Goal: Task Accomplishment & Management: Use online tool/utility

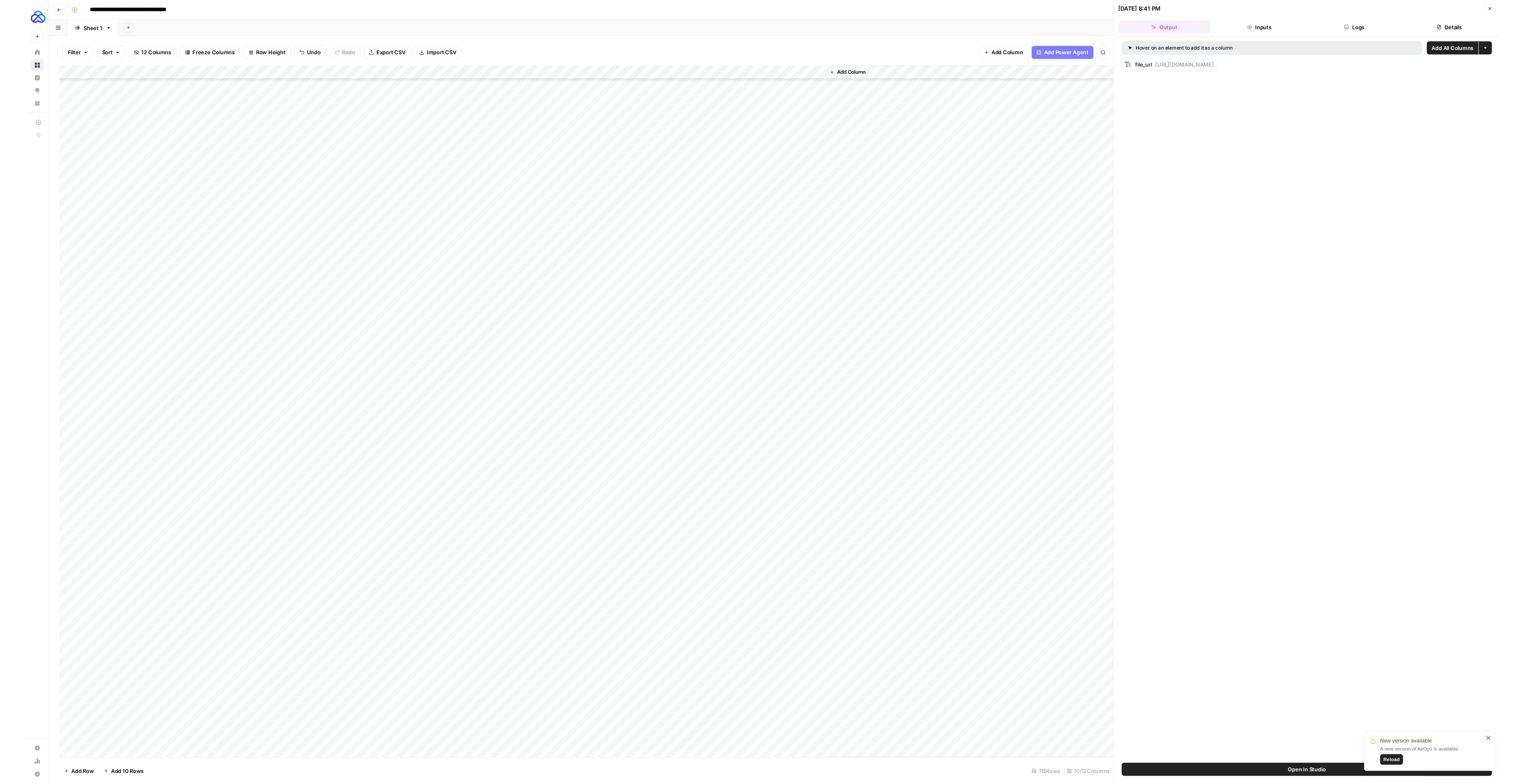
scroll to position [968, 0]
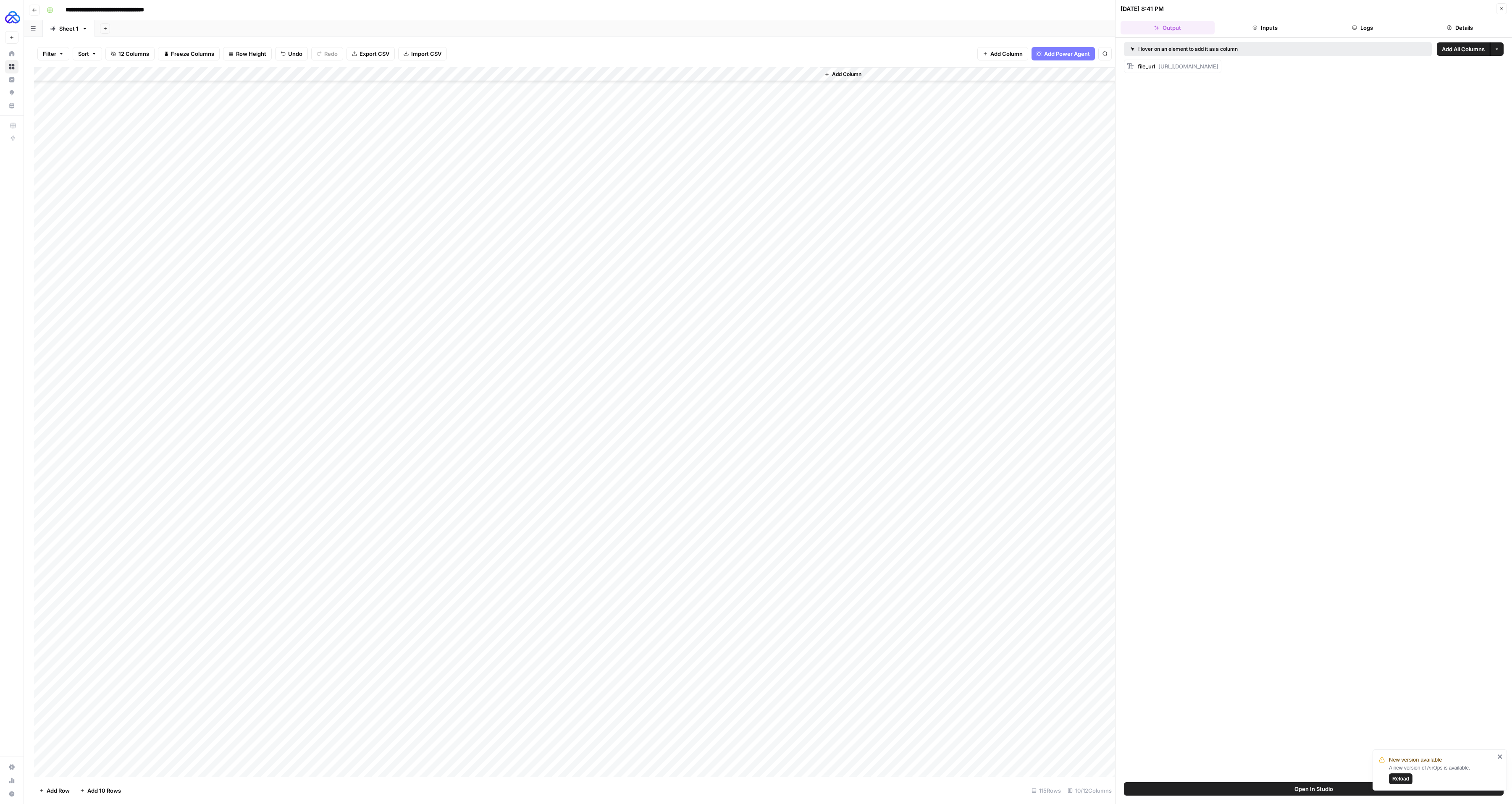
click at [500, 74] on div "Add Column" at bounding box center [574, 422] width 1081 height 710
click at [471, 154] on span "Edit Workflow" at bounding box center [495, 157] width 74 height 9
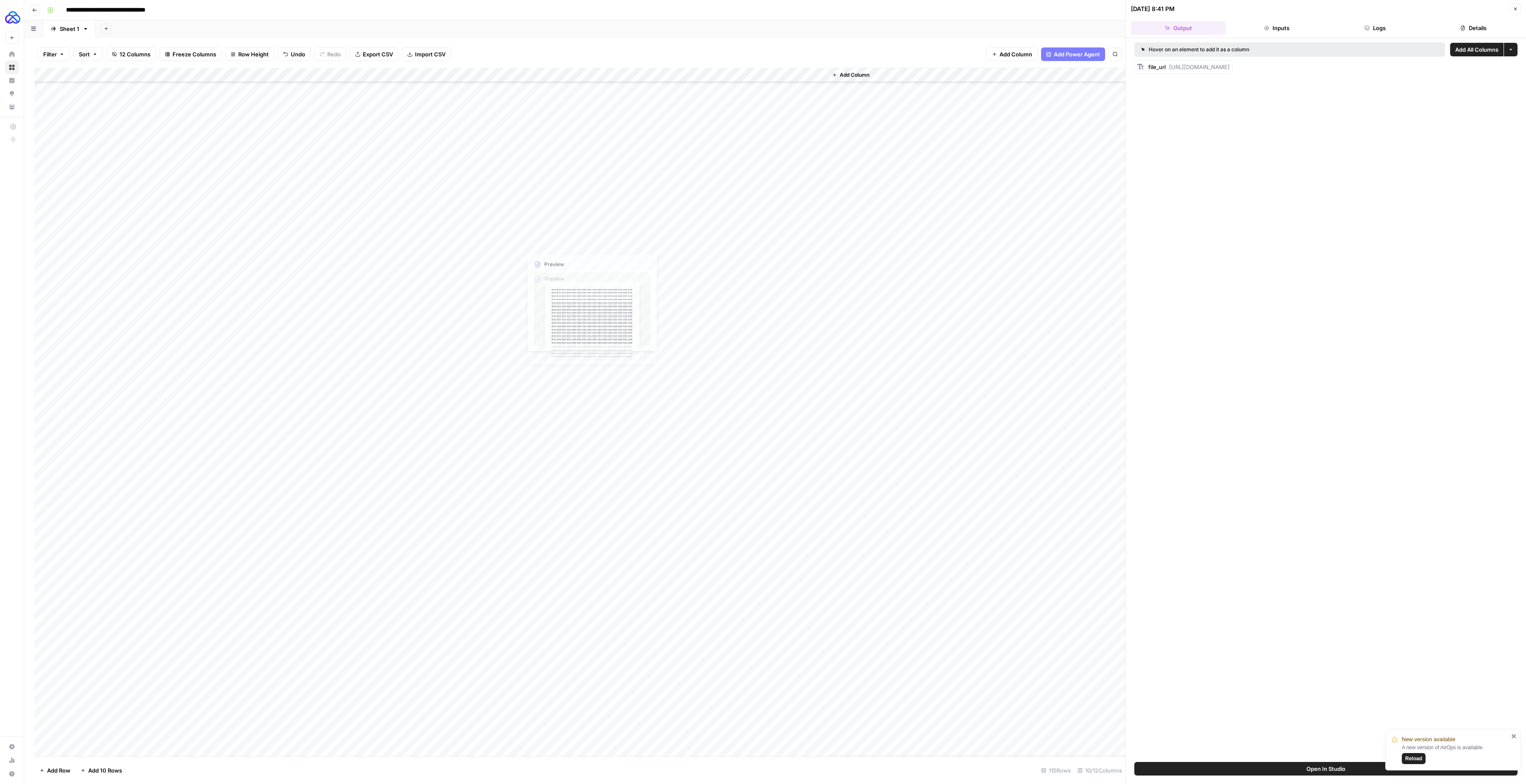
scroll to position [995, 0]
click at [105, 549] on div "Add Column" at bounding box center [580, 412] width 1091 height 689
click at [280, 549] on div "Add Column" at bounding box center [580, 412] width 1091 height 689
click at [89, 549] on div "Add Column" at bounding box center [580, 412] width 1091 height 689
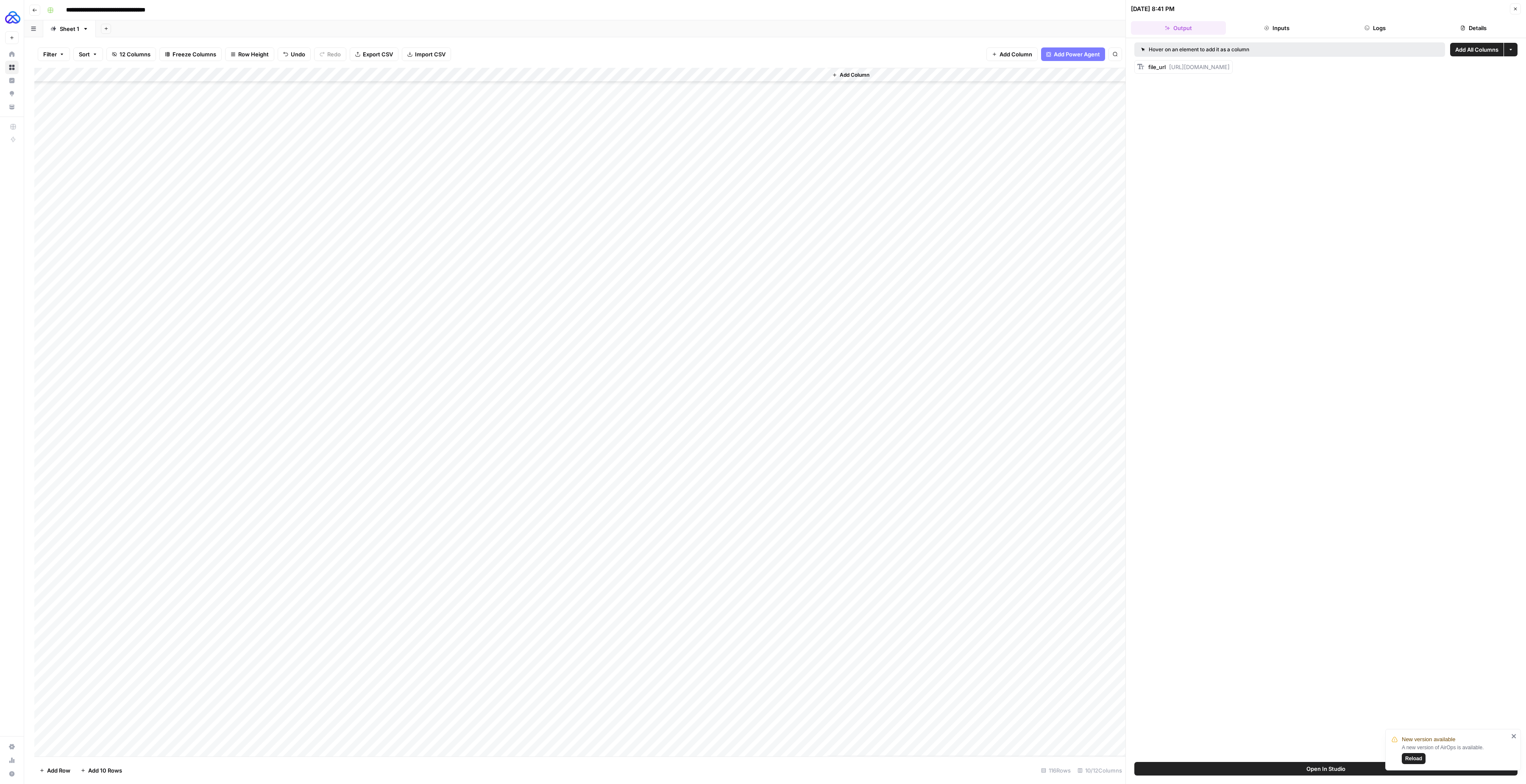
scroll to position [1010, 0]
click at [105, 549] on div "Add Column" at bounding box center [580, 412] width 1091 height 689
click at [92, 549] on div "Add Column" at bounding box center [580, 412] width 1091 height 689
click at [92, 549] on div "Add Column" at bounding box center [580, 412] width 1091 height 689
click at [103, 549] on div "Add Column" at bounding box center [580, 412] width 1091 height 689
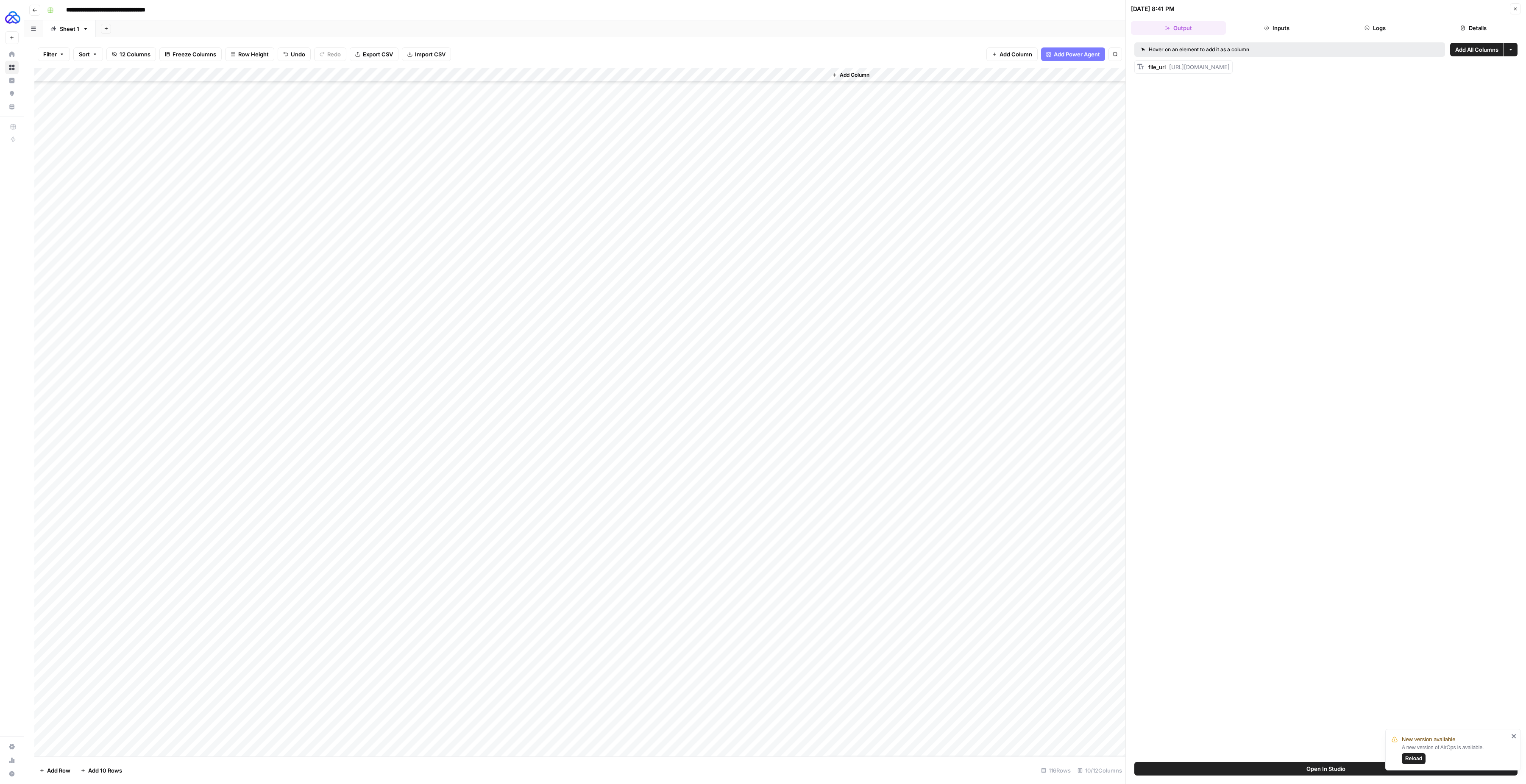
click at [103, 549] on div "Add Column" at bounding box center [580, 412] width 1091 height 689
click at [111, 549] on div "Add Column" at bounding box center [580, 412] width 1091 height 689
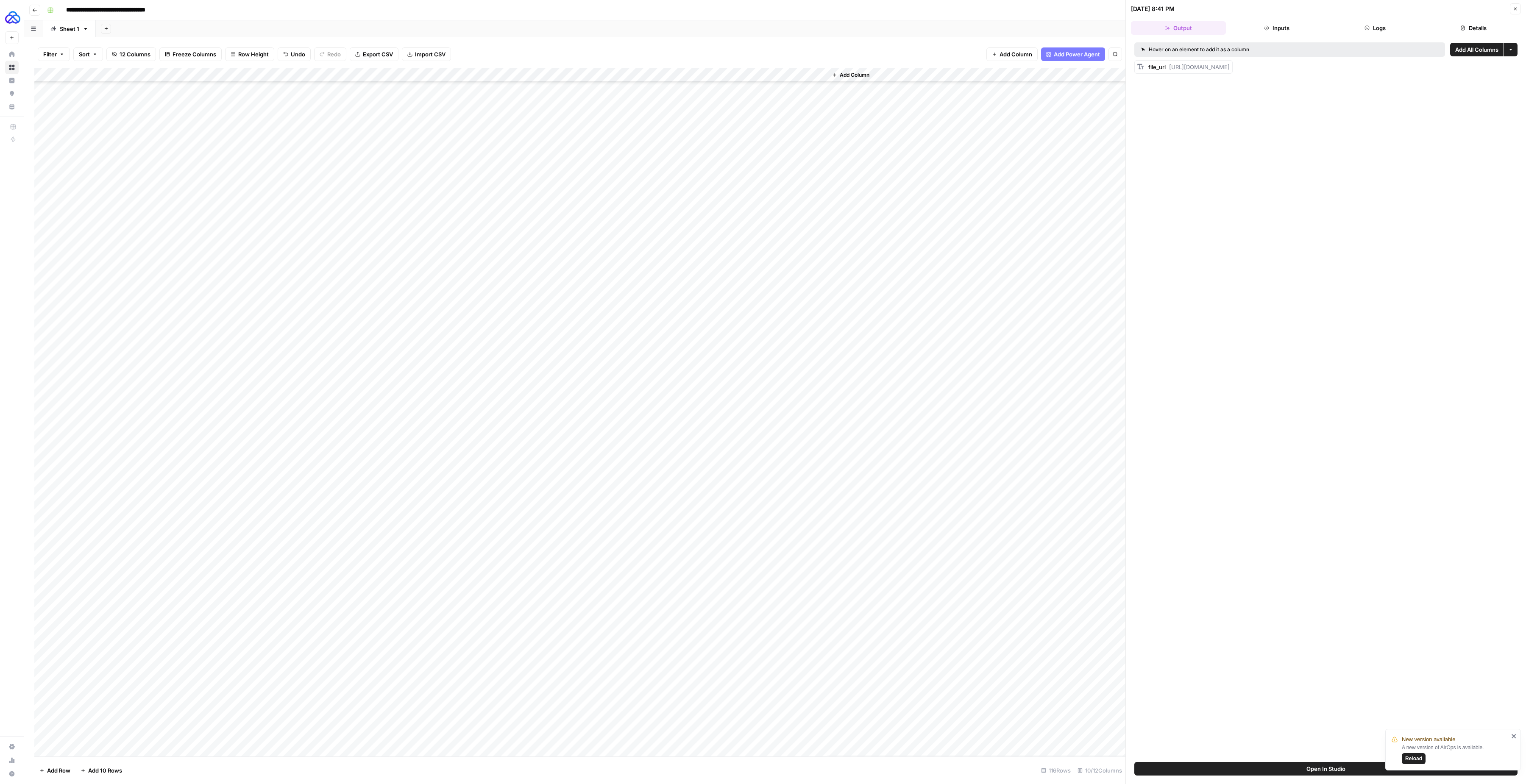
click at [123, 549] on div "Add Column" at bounding box center [580, 412] width 1091 height 689
click at [112, 549] on div "Add Column" at bounding box center [580, 412] width 1091 height 689
click at [170, 549] on div "Add Column" at bounding box center [580, 412] width 1091 height 689
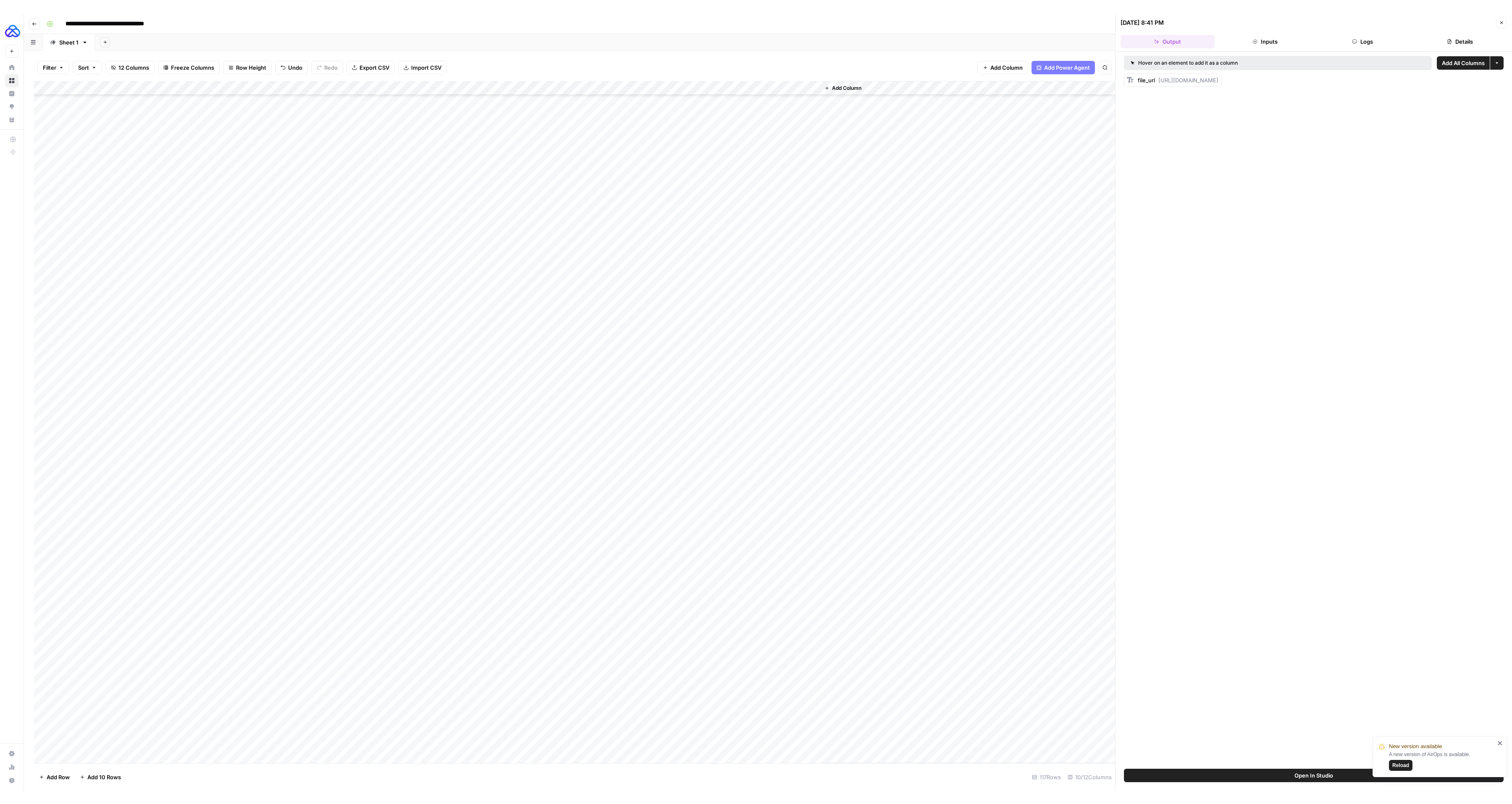
scroll to position [1015, 0]
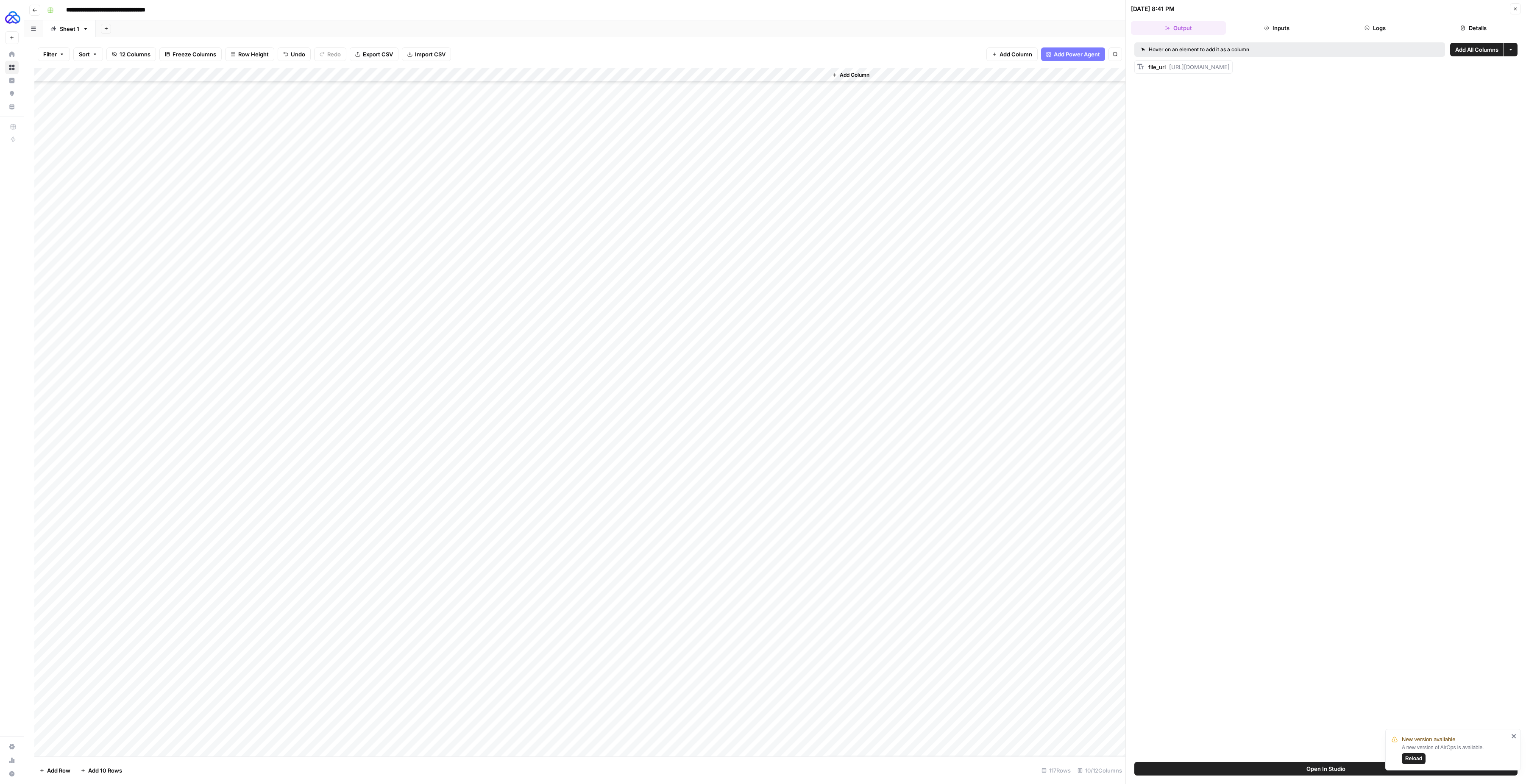
click at [87, 549] on div "Add Column" at bounding box center [580, 412] width 1091 height 689
click at [90, 549] on div "Add Column" at bounding box center [580, 412] width 1091 height 689
click at [91, 549] on div "Add Column" at bounding box center [580, 412] width 1091 height 689
click at [165, 549] on div "Add Column" at bounding box center [580, 412] width 1091 height 689
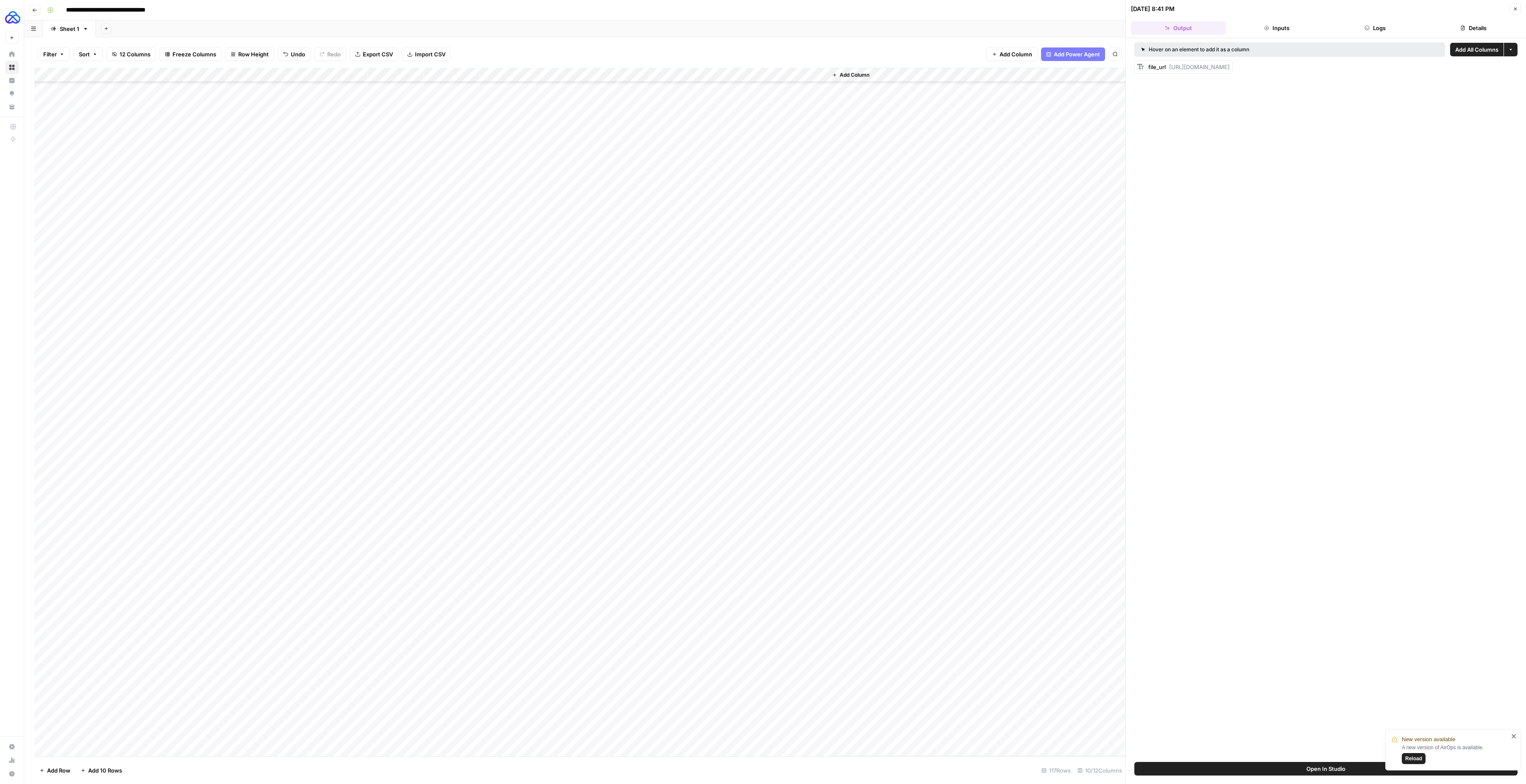
click at [165, 549] on div "Add Column" at bounding box center [580, 412] width 1091 height 689
click at [165, 549] on textarea "**********" at bounding box center [207, 707] width 135 height 12
click at [168, 549] on div "Add Column" at bounding box center [580, 412] width 1091 height 689
click at [514, 549] on div "Add Column" at bounding box center [580, 412] width 1091 height 689
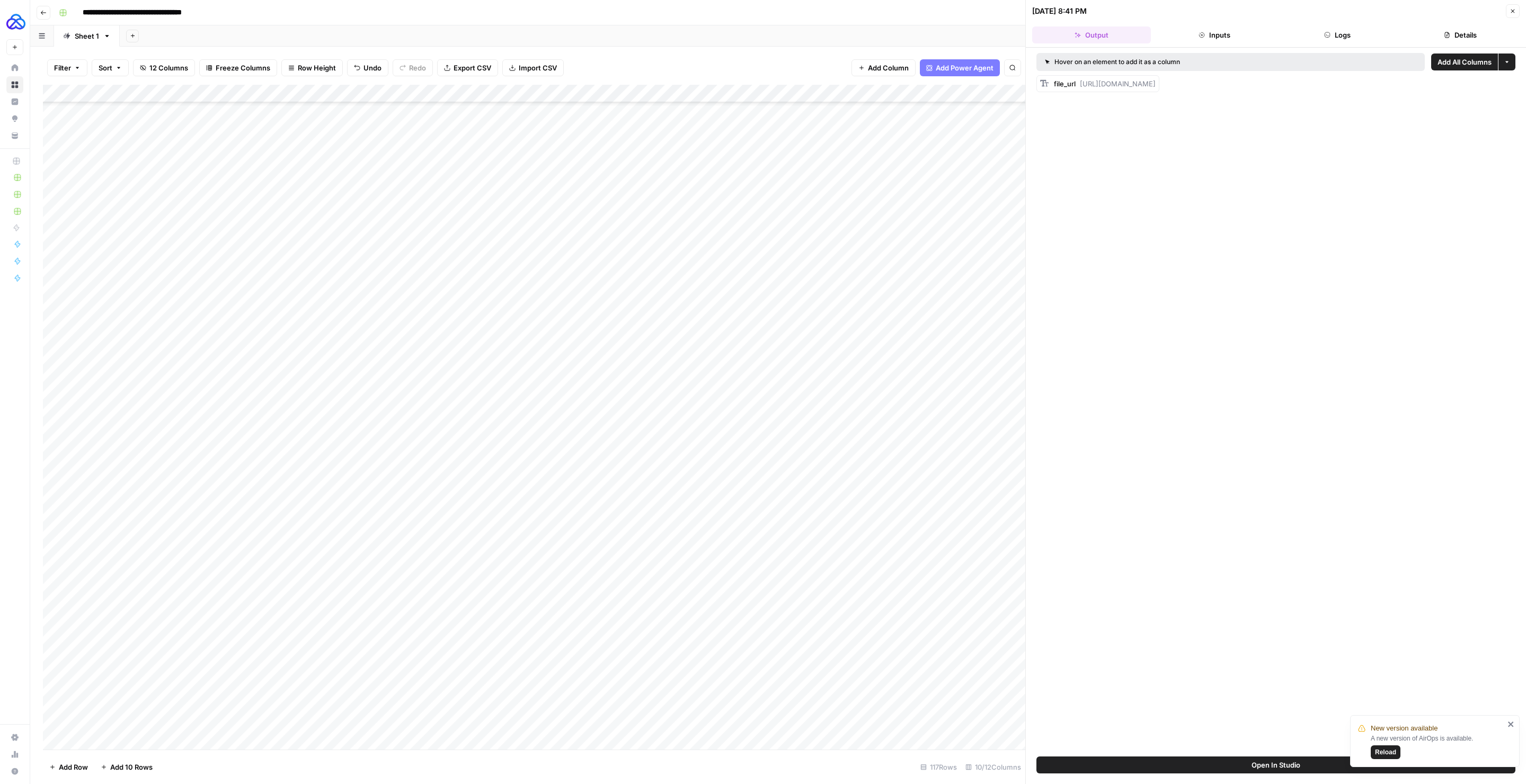
scroll to position [1477, 0]
click at [1192, 8] on icon "button" at bounding box center [1513, 11] width 6 height 6
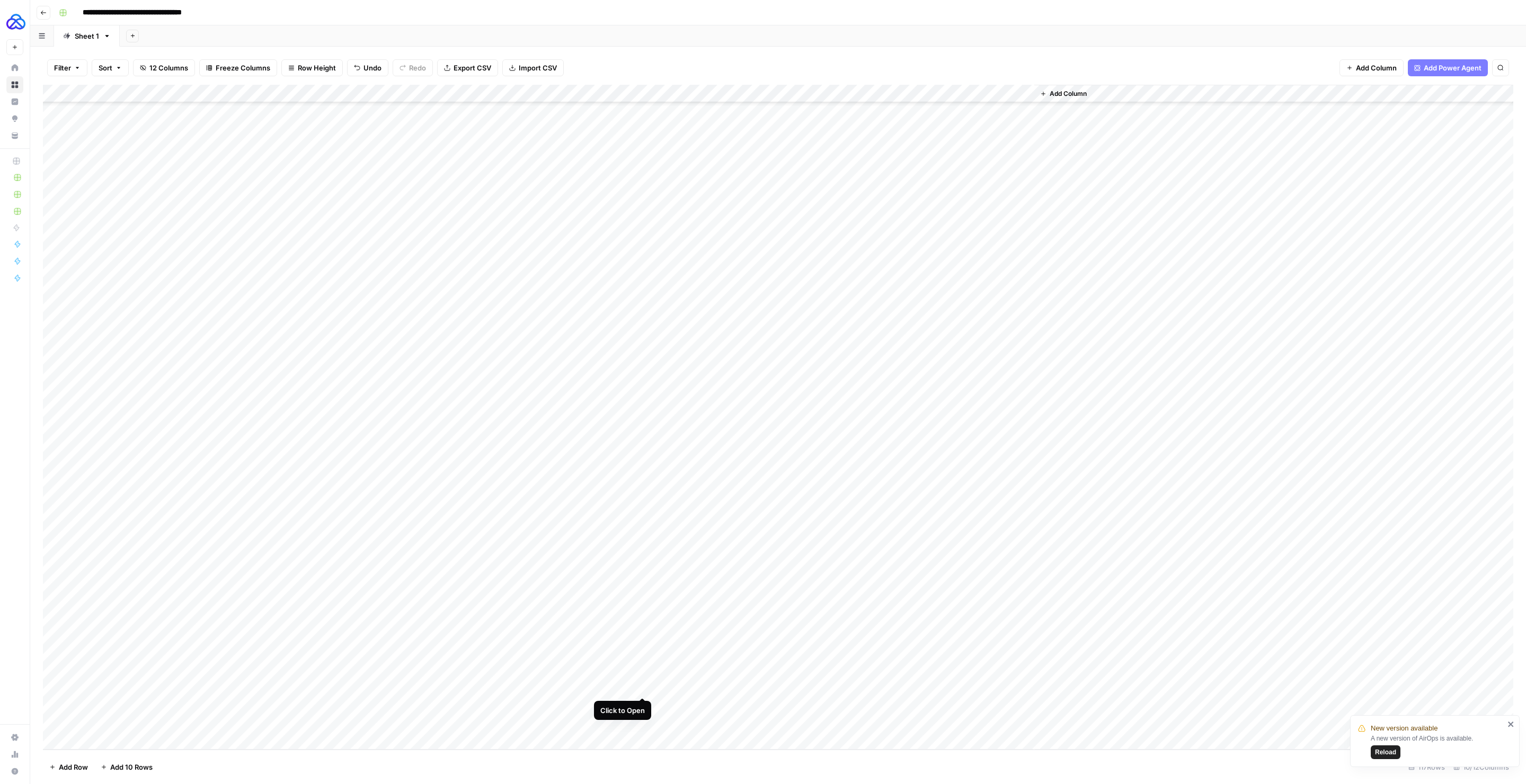
click at [646, 686] on div "Add Column" at bounding box center [778, 417] width 1470 height 665
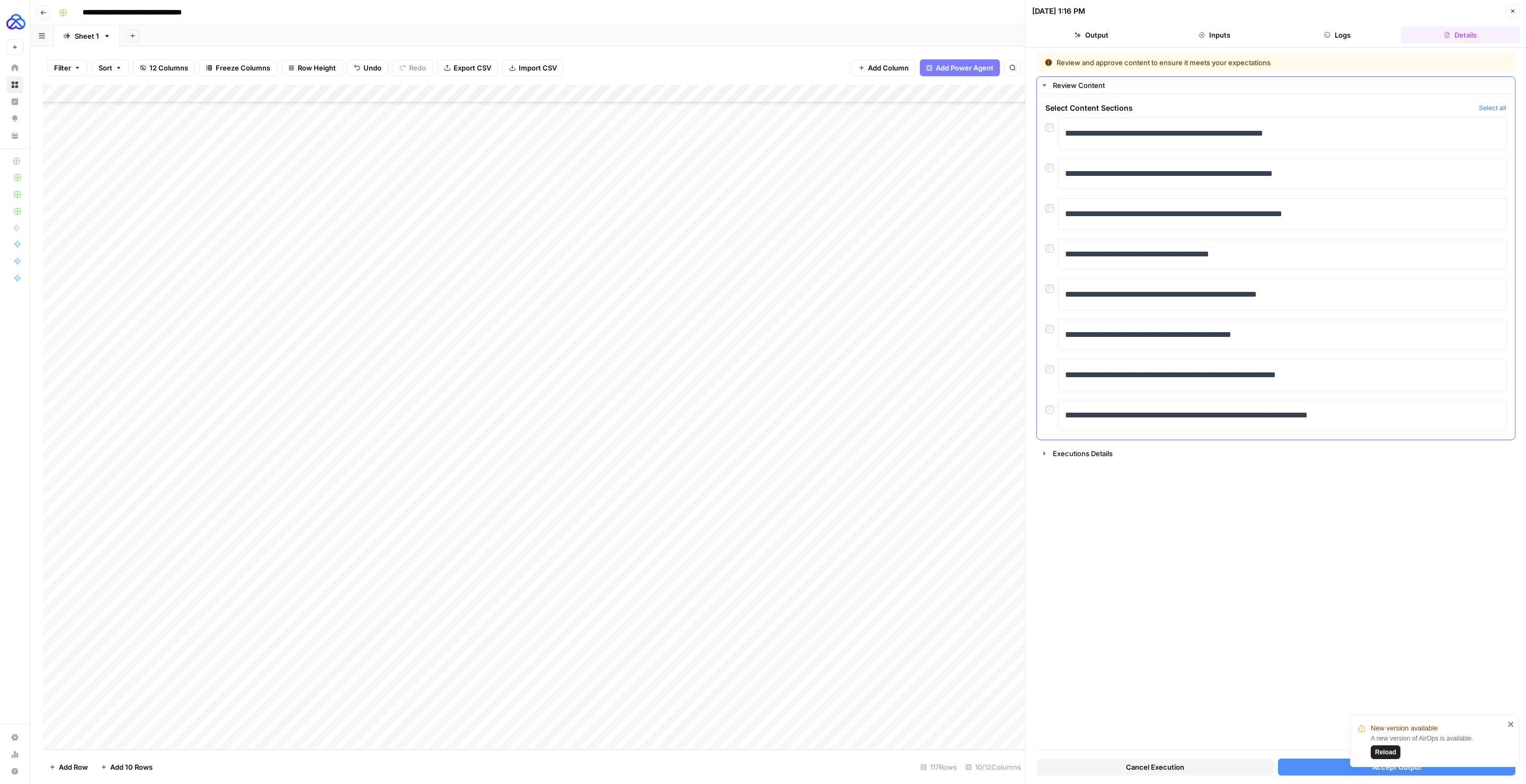
click at [1054, 209] on div at bounding box center [1051, 205] width 13 height 15
click at [1192, 686] on icon "close" at bounding box center [1511, 724] width 5 height 5
click at [1192, 686] on button "Accept Output" at bounding box center [1396, 766] width 237 height 17
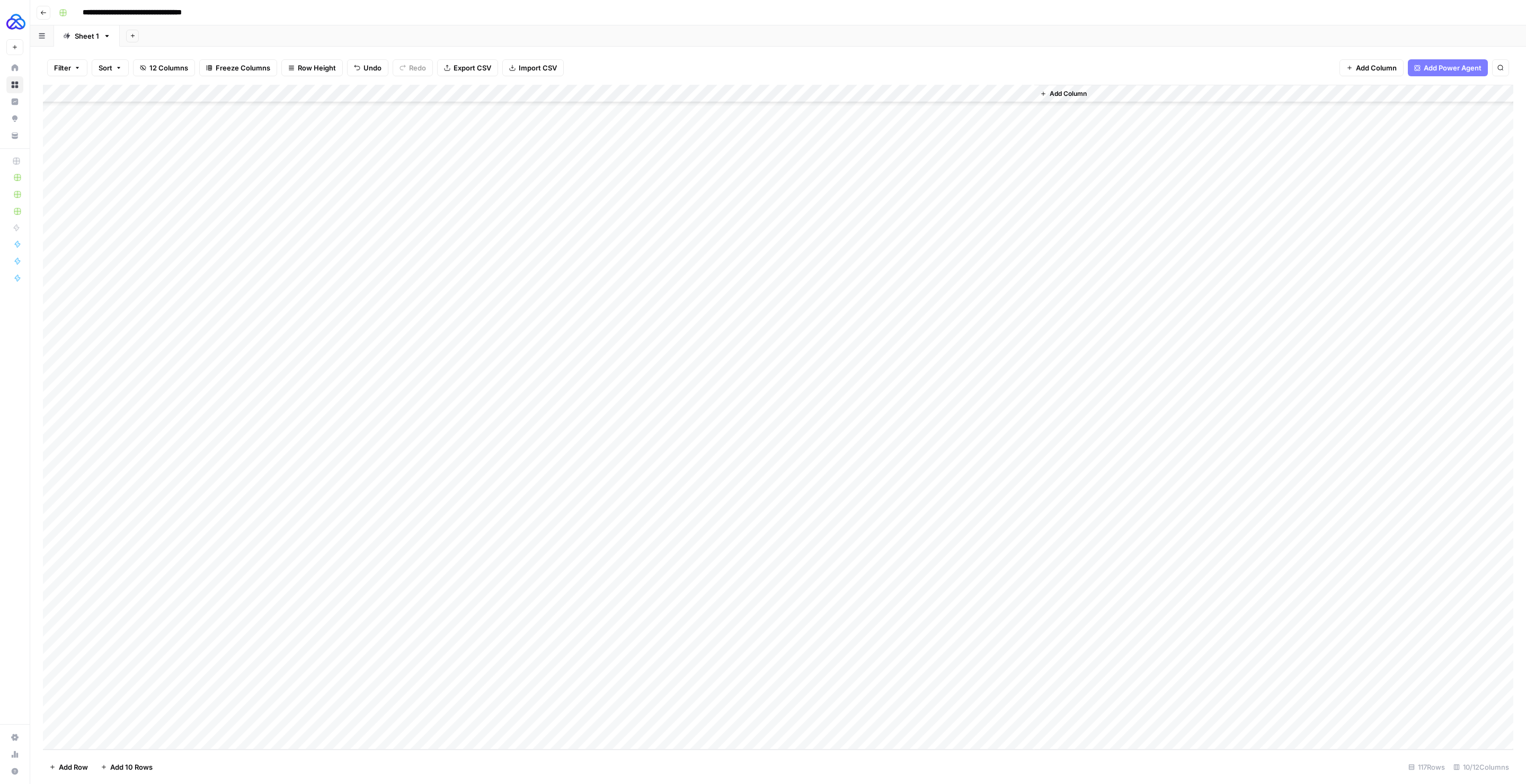
scroll to position [1469, 0]
click at [736, 686] on div "Add Column" at bounding box center [778, 417] width 1470 height 665
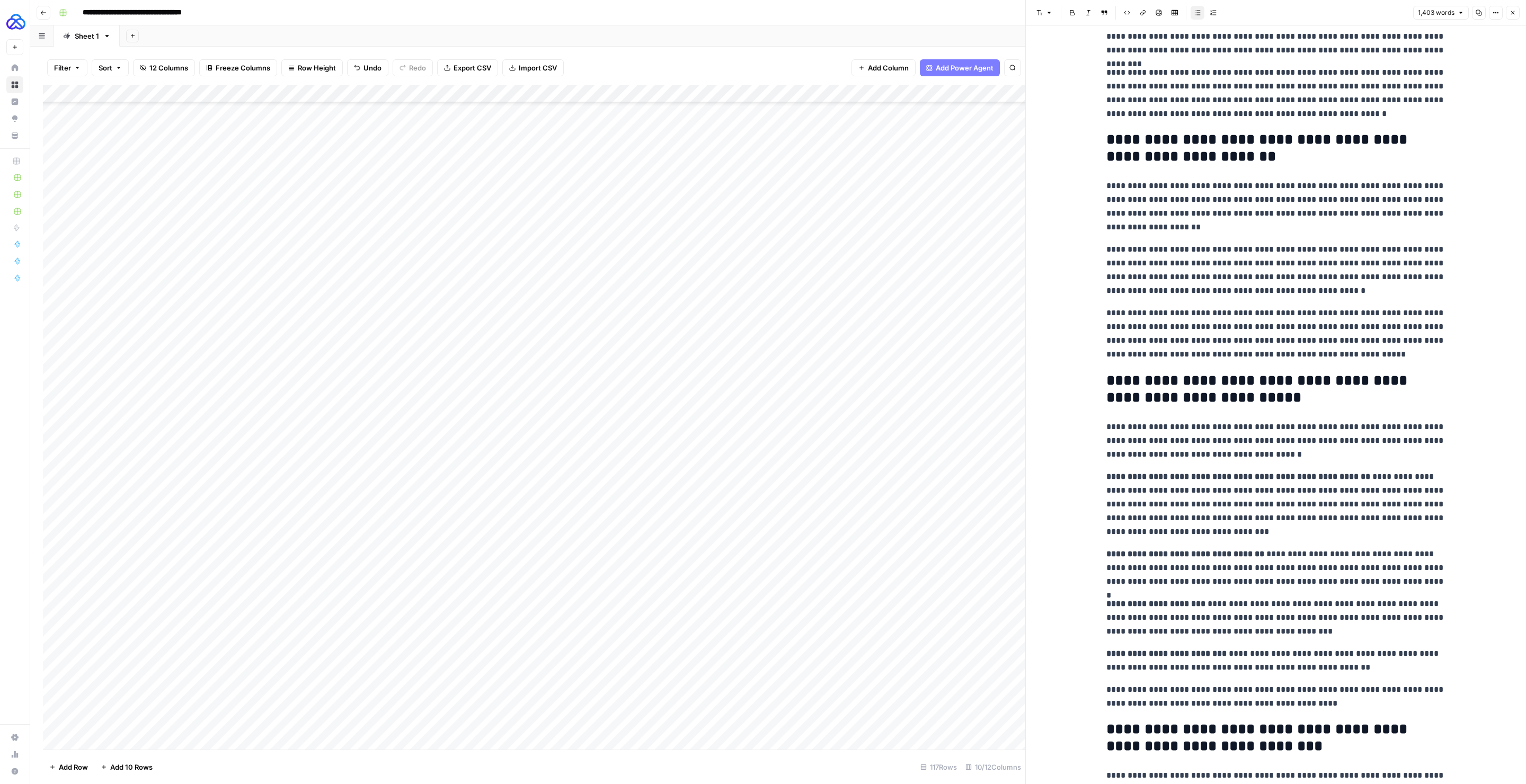
scroll to position [111, 0]
click at [1192, 192] on p "**********" at bounding box center [1275, 206] width 339 height 55
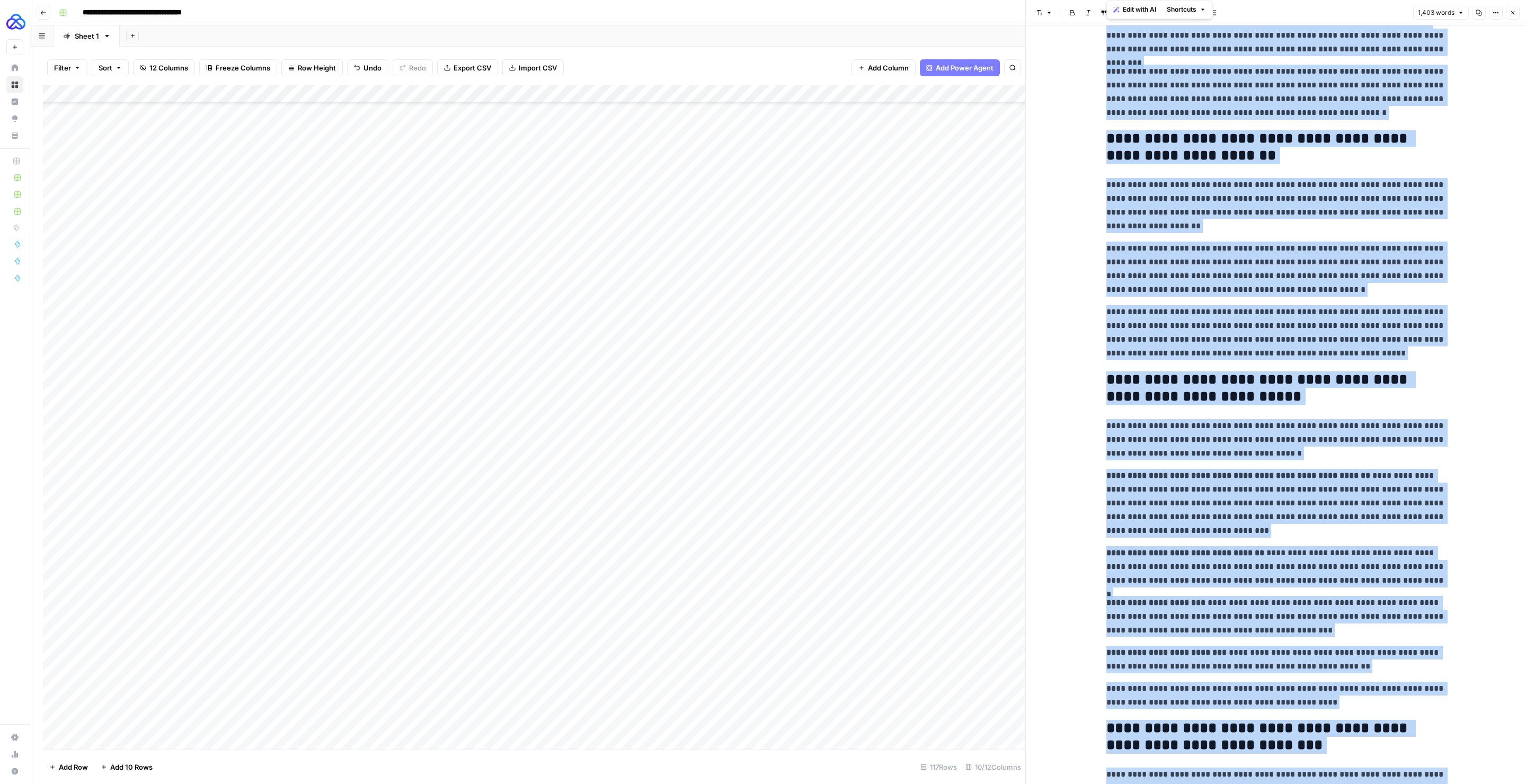
copy div "**********"
click at [1192, 9] on button "Close" at bounding box center [1513, 13] width 13 height 13
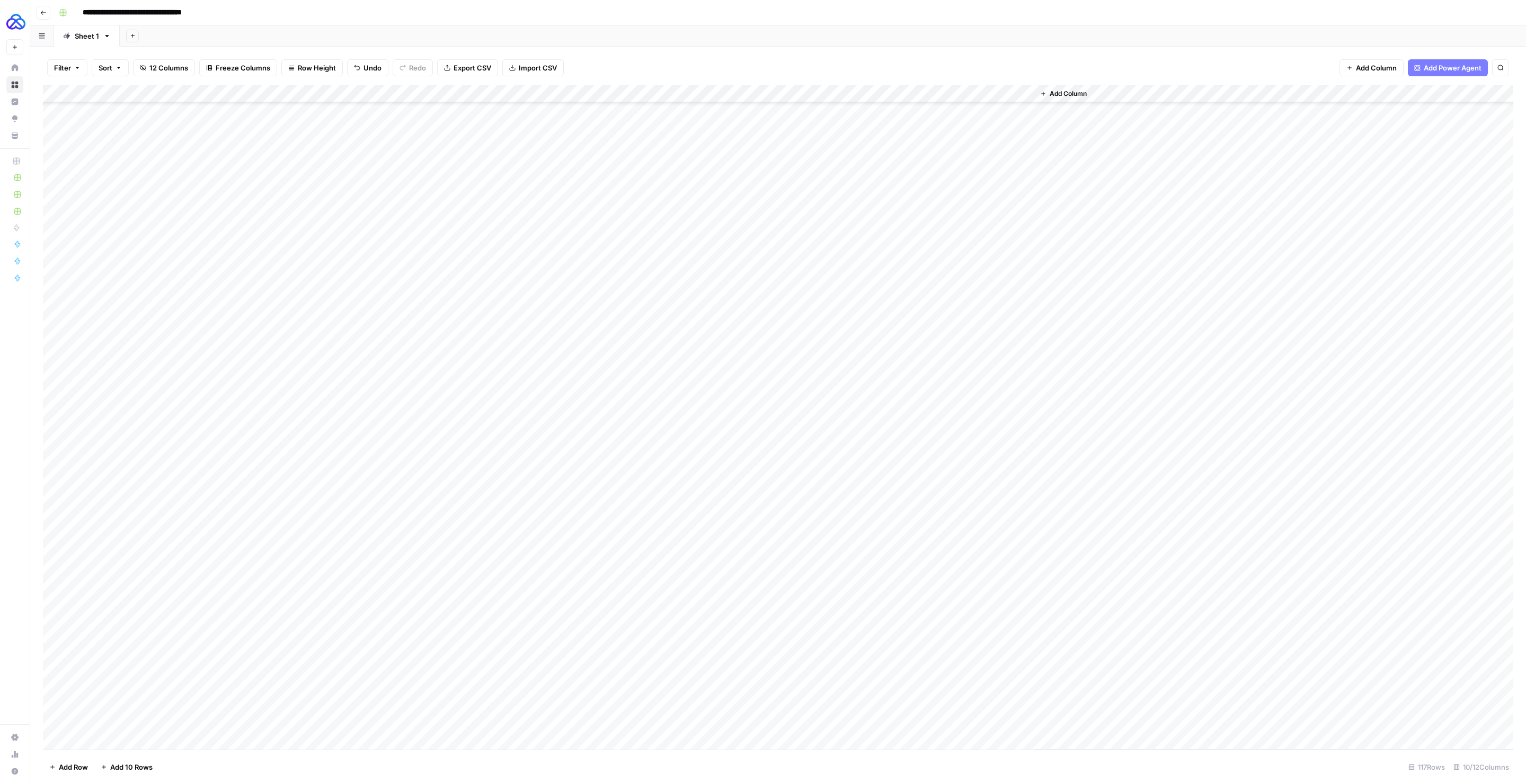
scroll to position [1477, 0]
click at [927, 686] on div "Add Column" at bounding box center [778, 417] width 1470 height 665
click at [1192, 247] on div at bounding box center [1275, 404] width 352 height 758
click at [1170, 56] on p at bounding box center [1275, 53] width 339 height 13
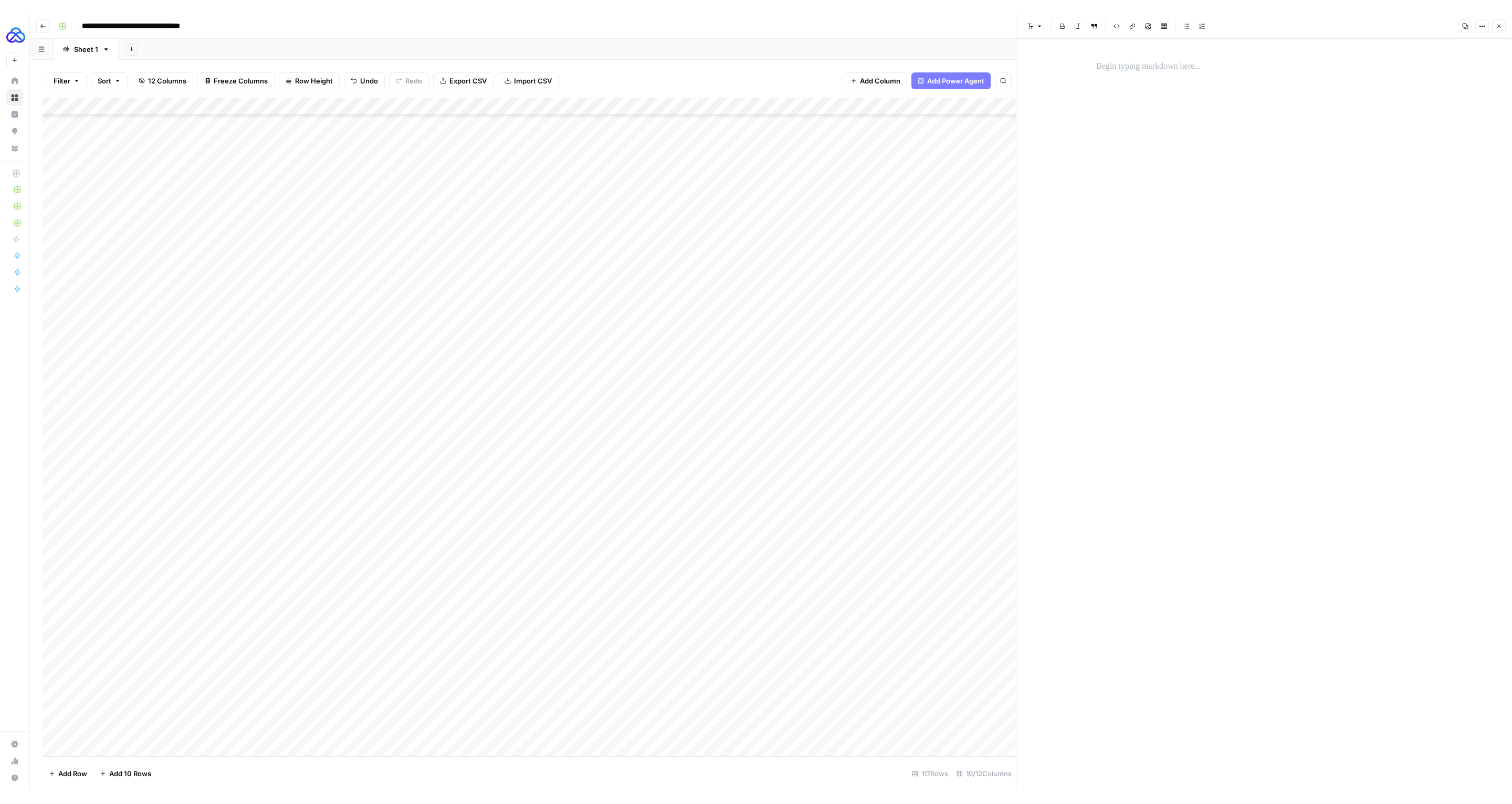
scroll to position [1762, 0]
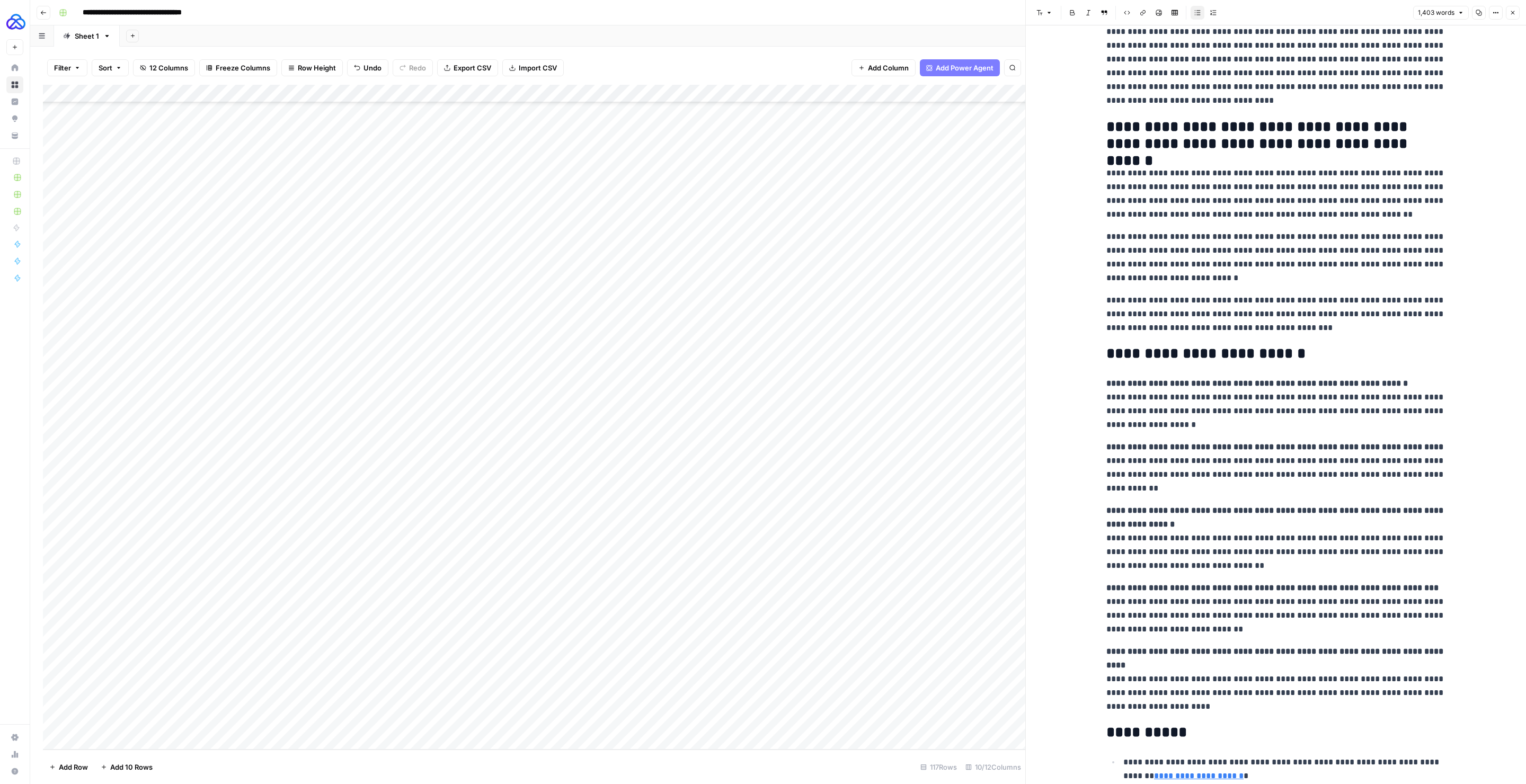
click at [1192, 13] on icon "button" at bounding box center [1513, 13] width 6 height 6
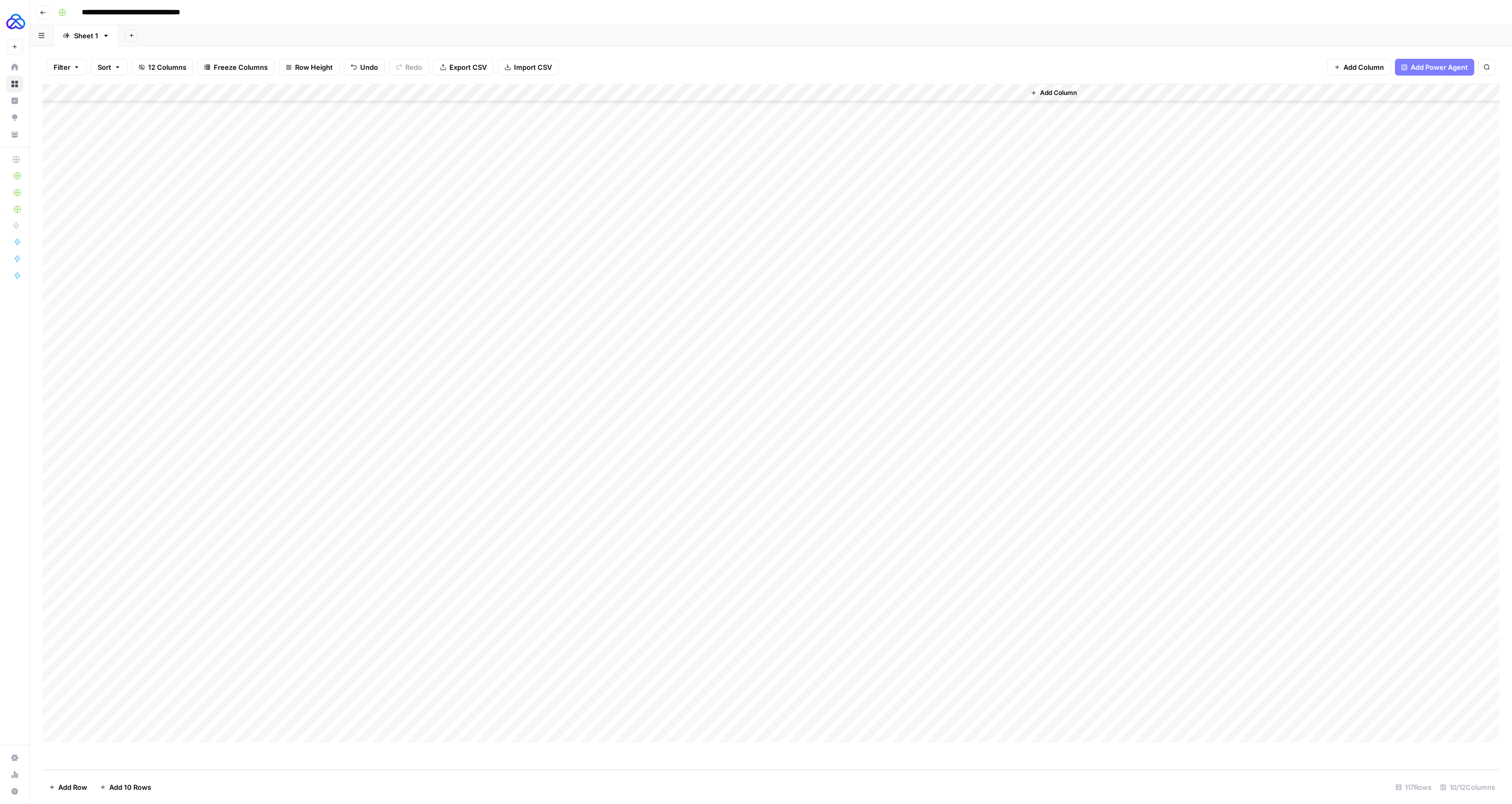
scroll to position [1437, 0]
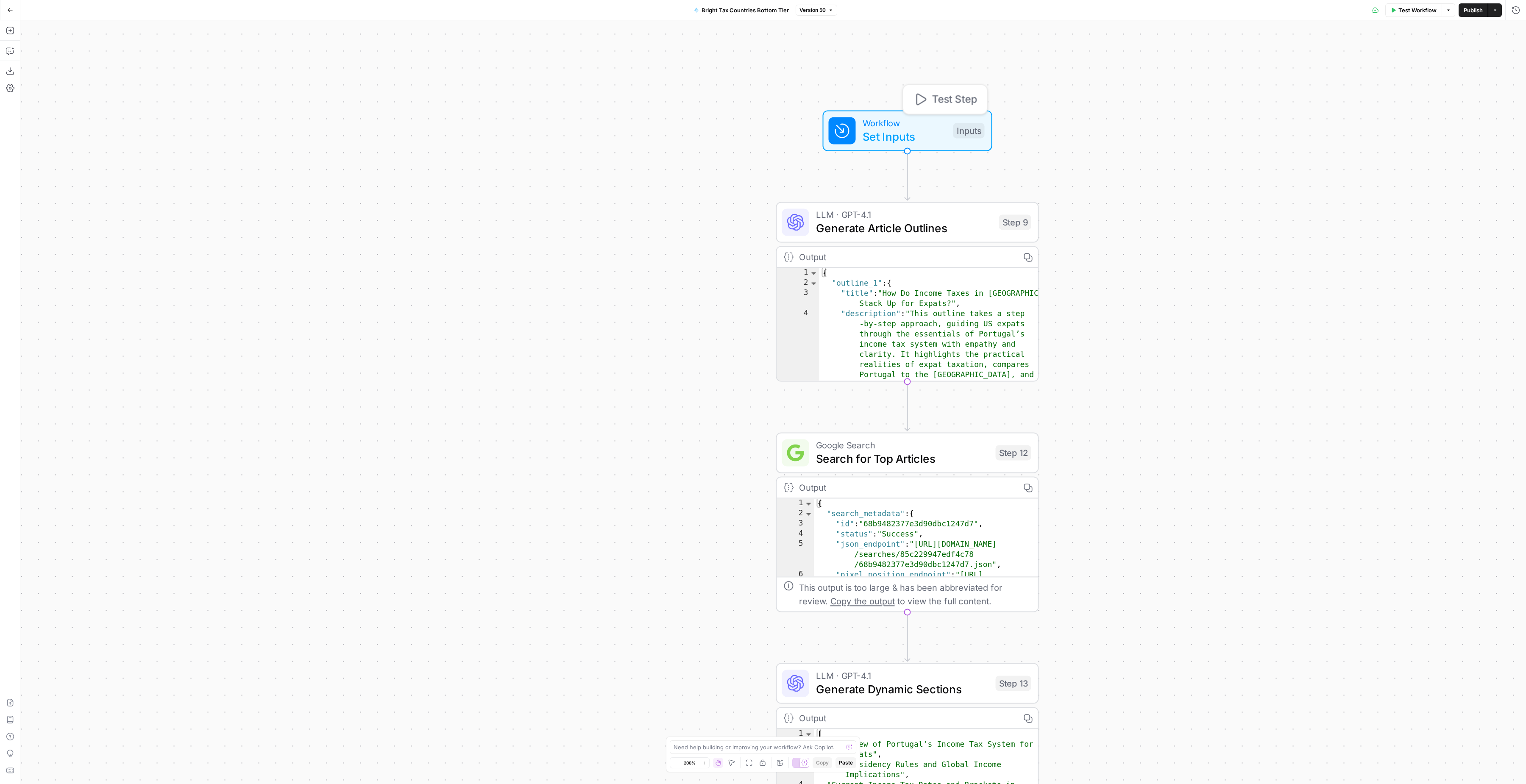
click at [891, 131] on span "Set Inputs" at bounding box center [904, 137] width 84 height 17
click at [1212, 362] on div "Workflow Set Inputs Inputs LLM · GPT-4.1 Generate Article Outlines Step 9 Outpu…" at bounding box center [773, 402] width 1506 height 763
click at [946, 230] on span "Generate Article Outlines" at bounding box center [904, 228] width 176 height 17
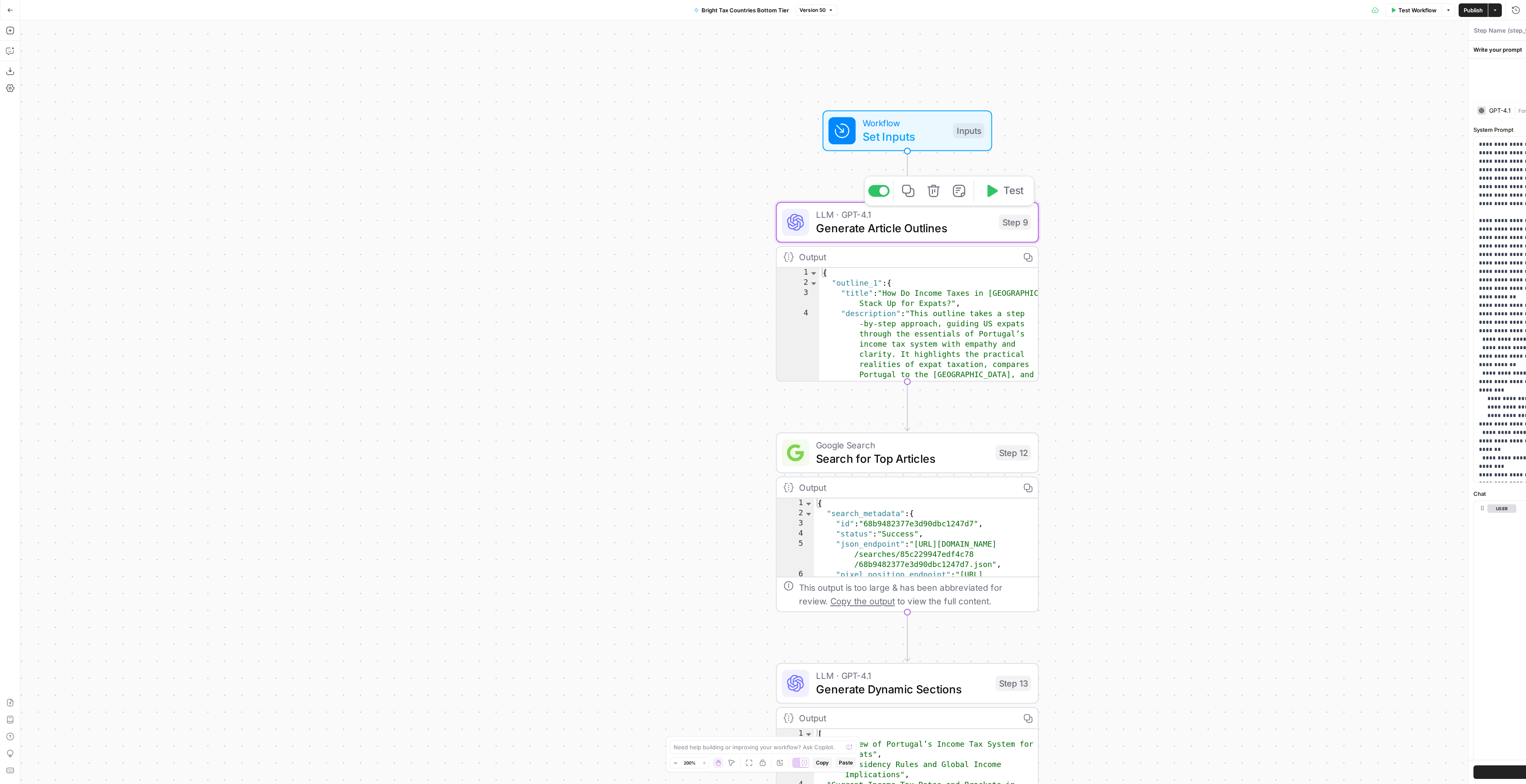
type textarea "Generate Article Outlines"
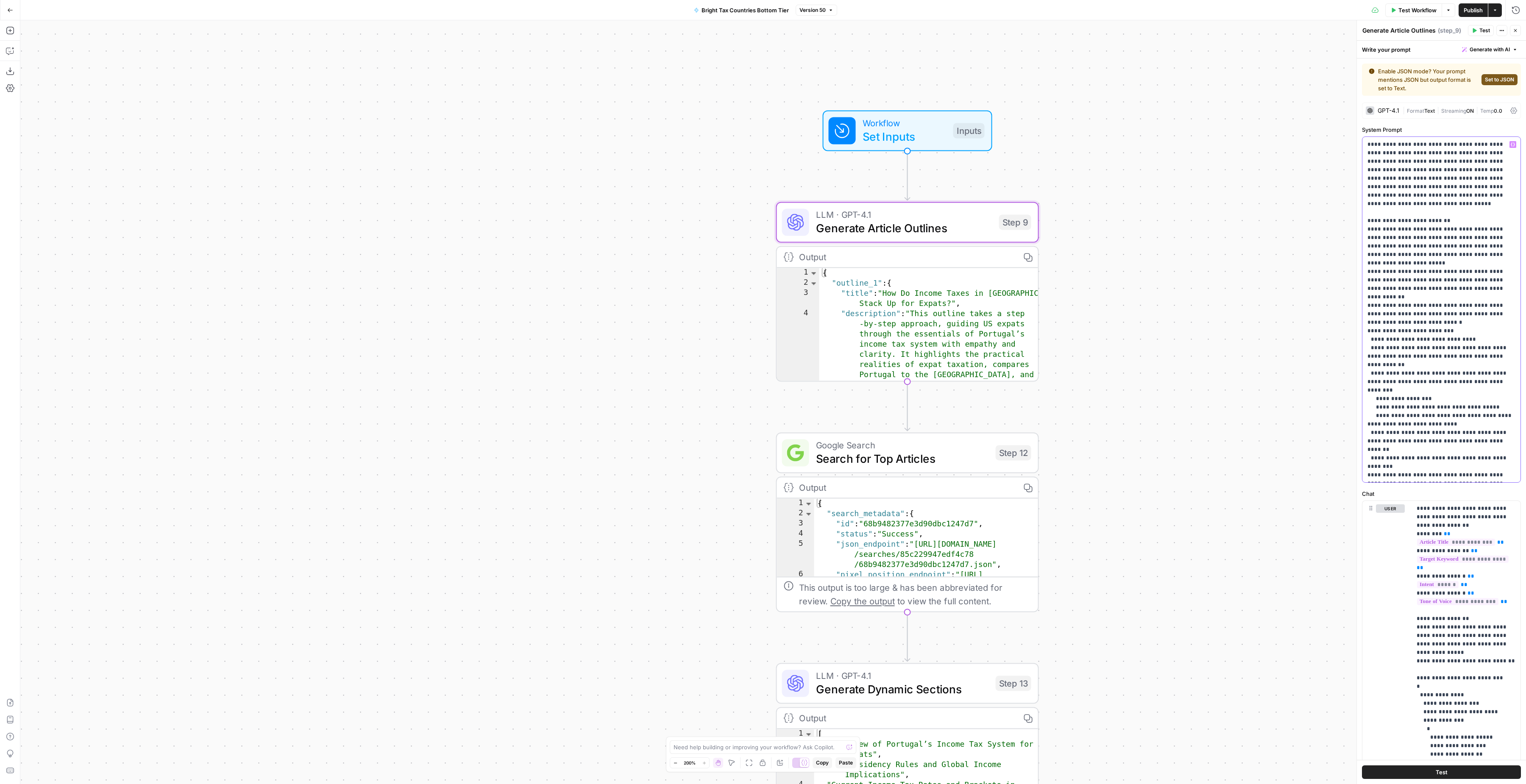
drag, startPoint x: 1393, startPoint y: 210, endPoint x: 1401, endPoint y: 406, distance: 196.2
click at [1401, 406] on p "**********" at bounding box center [1441, 318] width 148 height 356
click at [1434, 706] on p "**********" at bounding box center [1466, 665] width 99 height 322
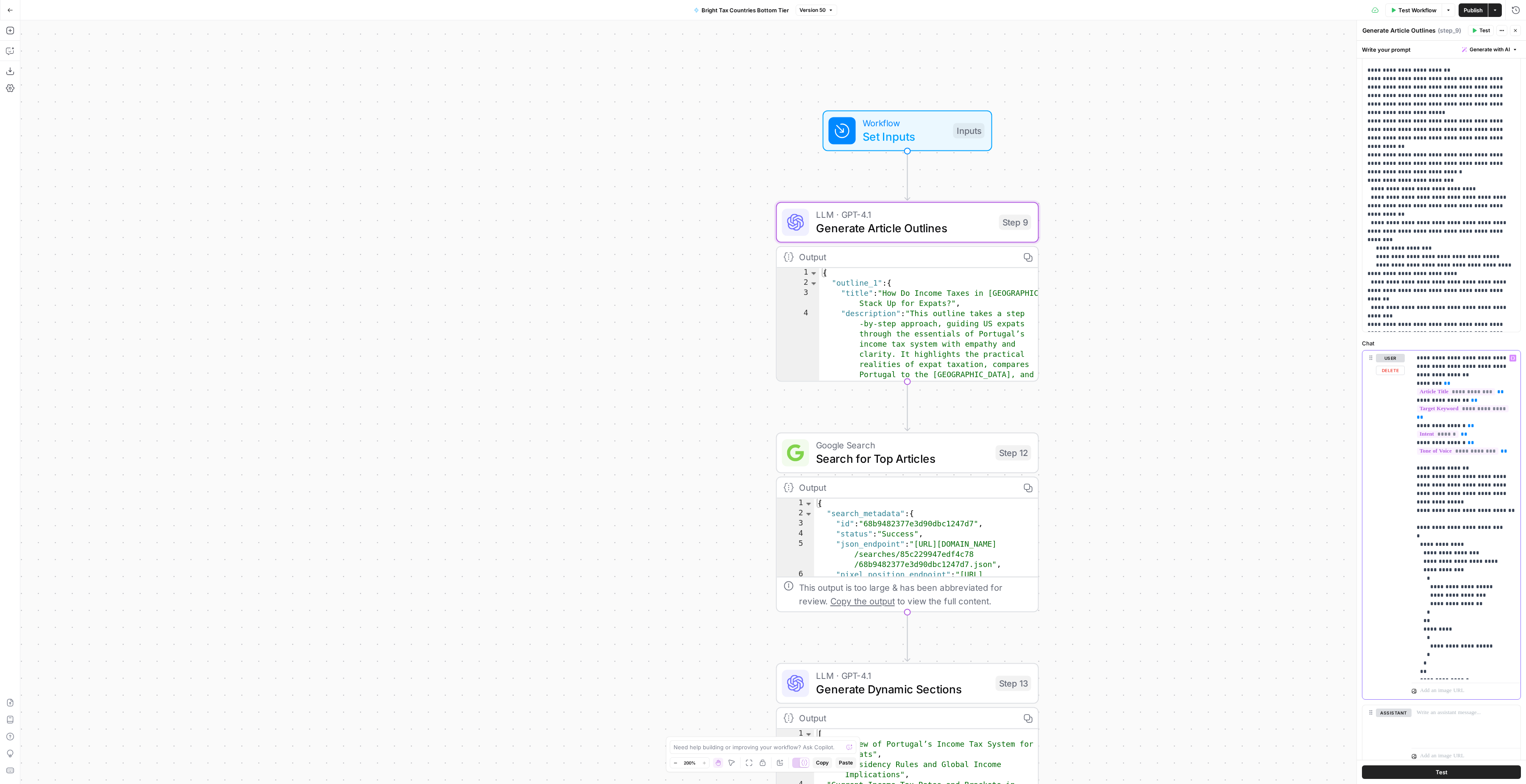
scroll to position [150, 0]
click at [925, 466] on span "Search for Top Articles" at bounding box center [902, 458] width 173 height 17
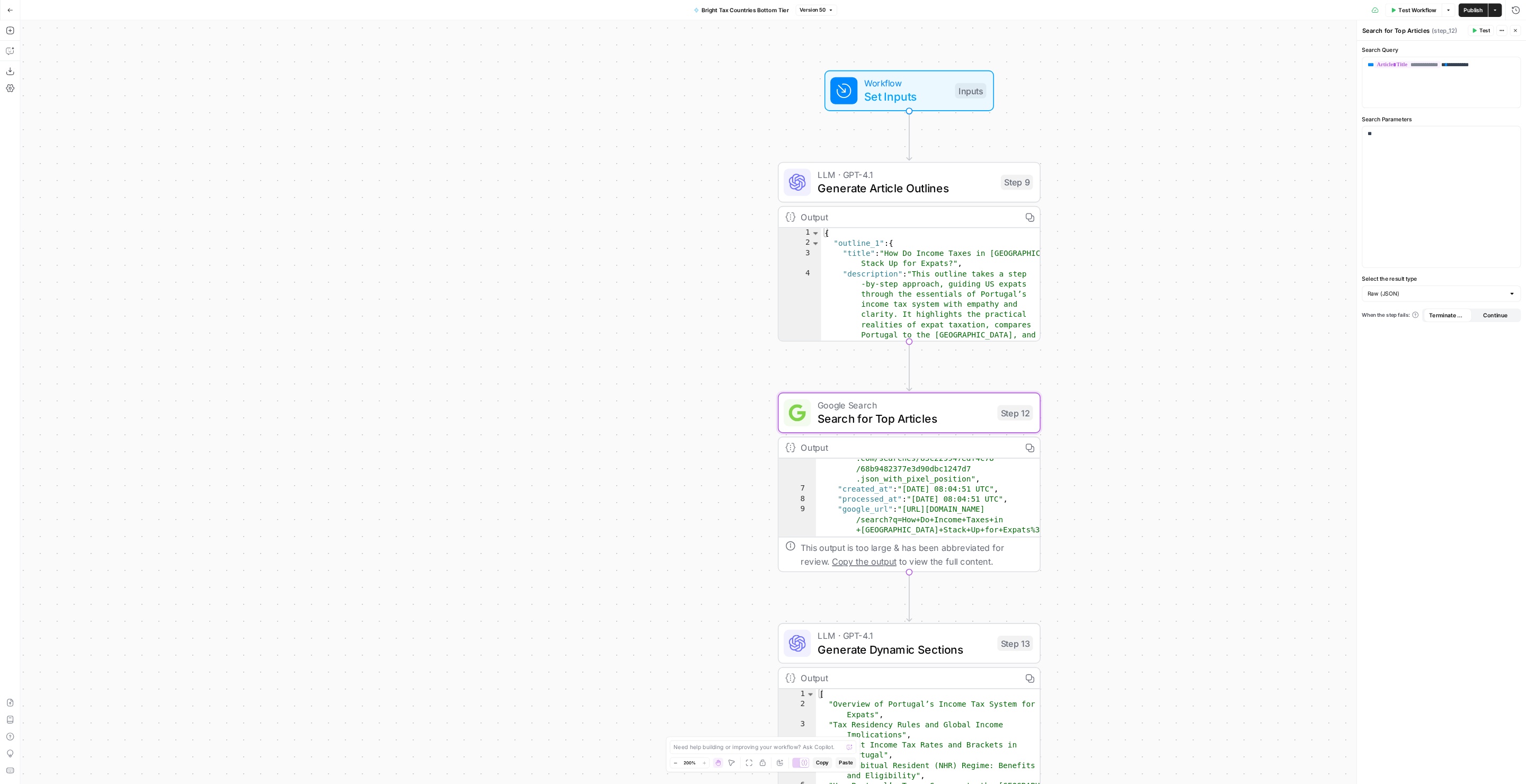
scroll to position [59, 0]
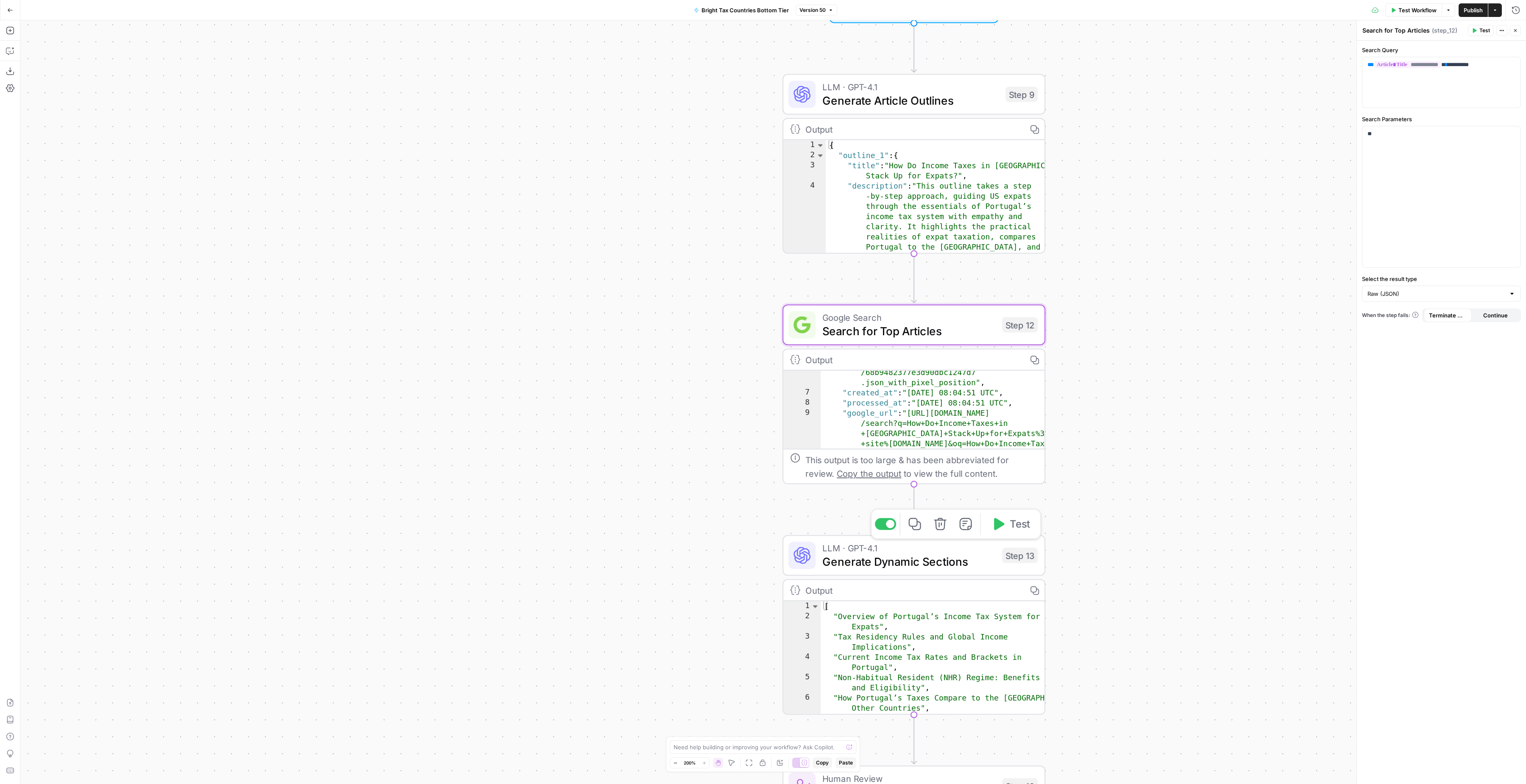
click at [899, 563] on span "Generate Dynamic Sections" at bounding box center [908, 561] width 173 height 17
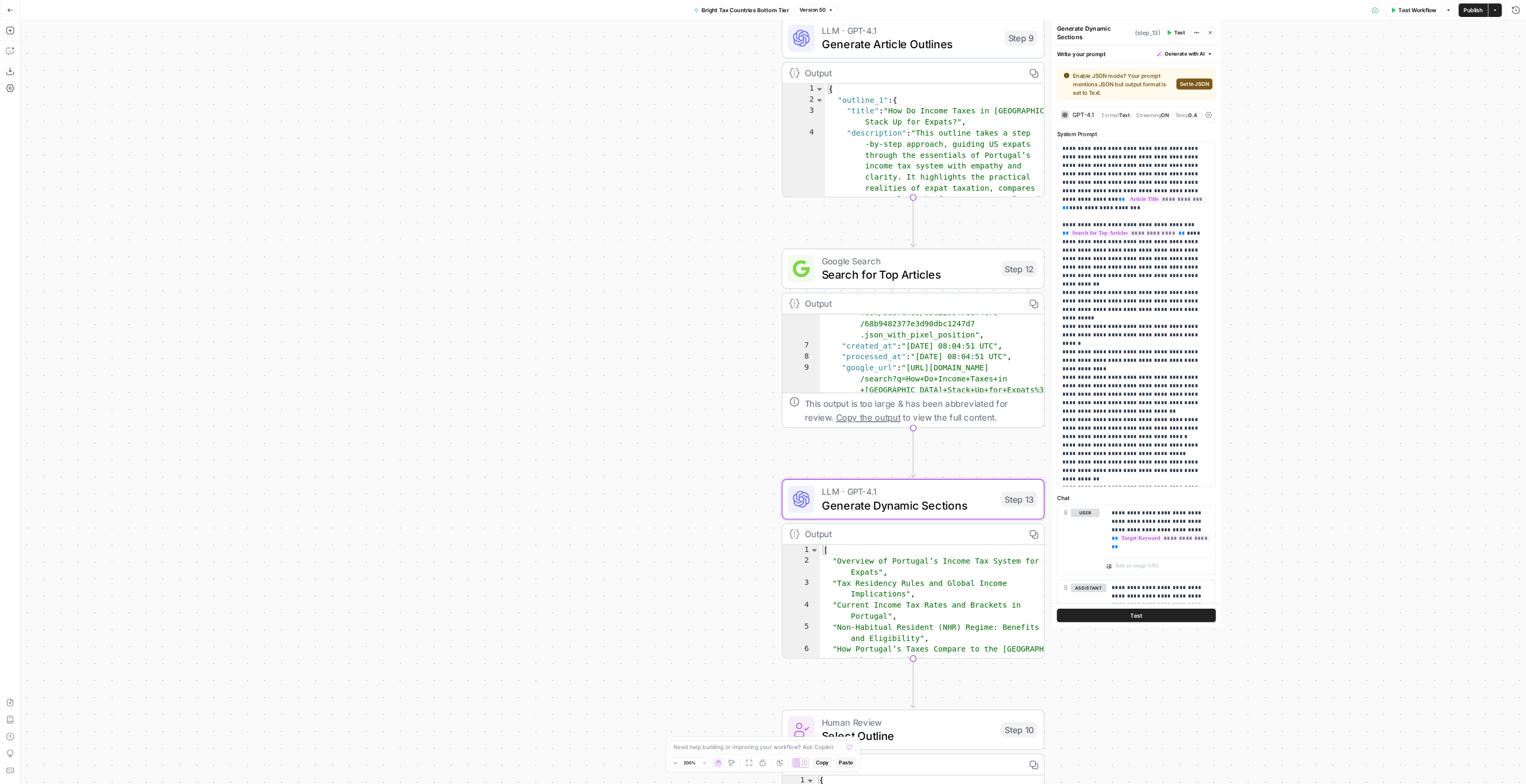
scroll to position [59, 0]
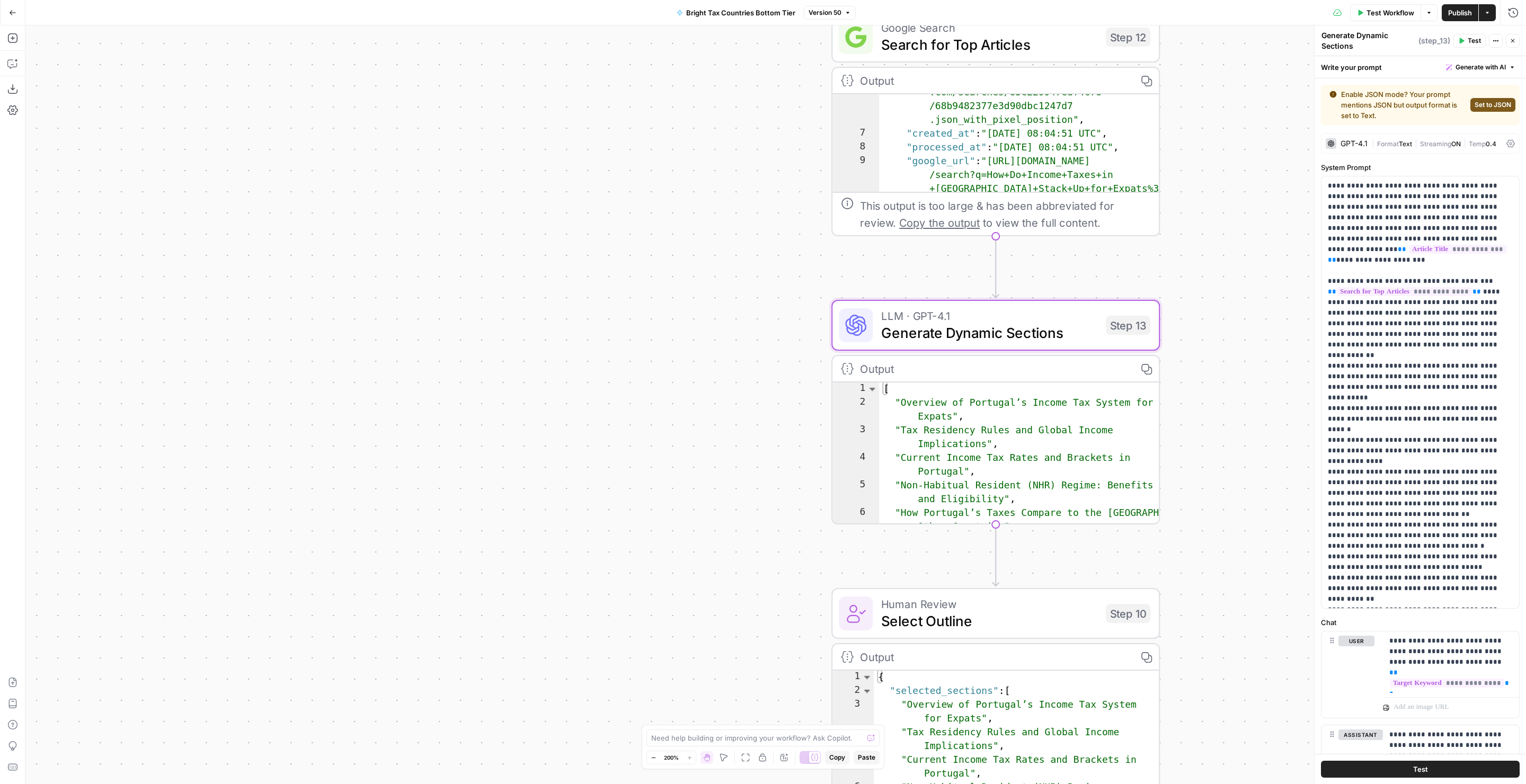
drag, startPoint x: 912, startPoint y: 543, endPoint x: 764, endPoint y: 242, distance: 335.4
click at [764, 241] on div "Workflow Set Inputs Inputs LLM · GPT-4.1 Generate Article Outlines Step 9 Outpu…" at bounding box center [776, 404] width 1501 height 758
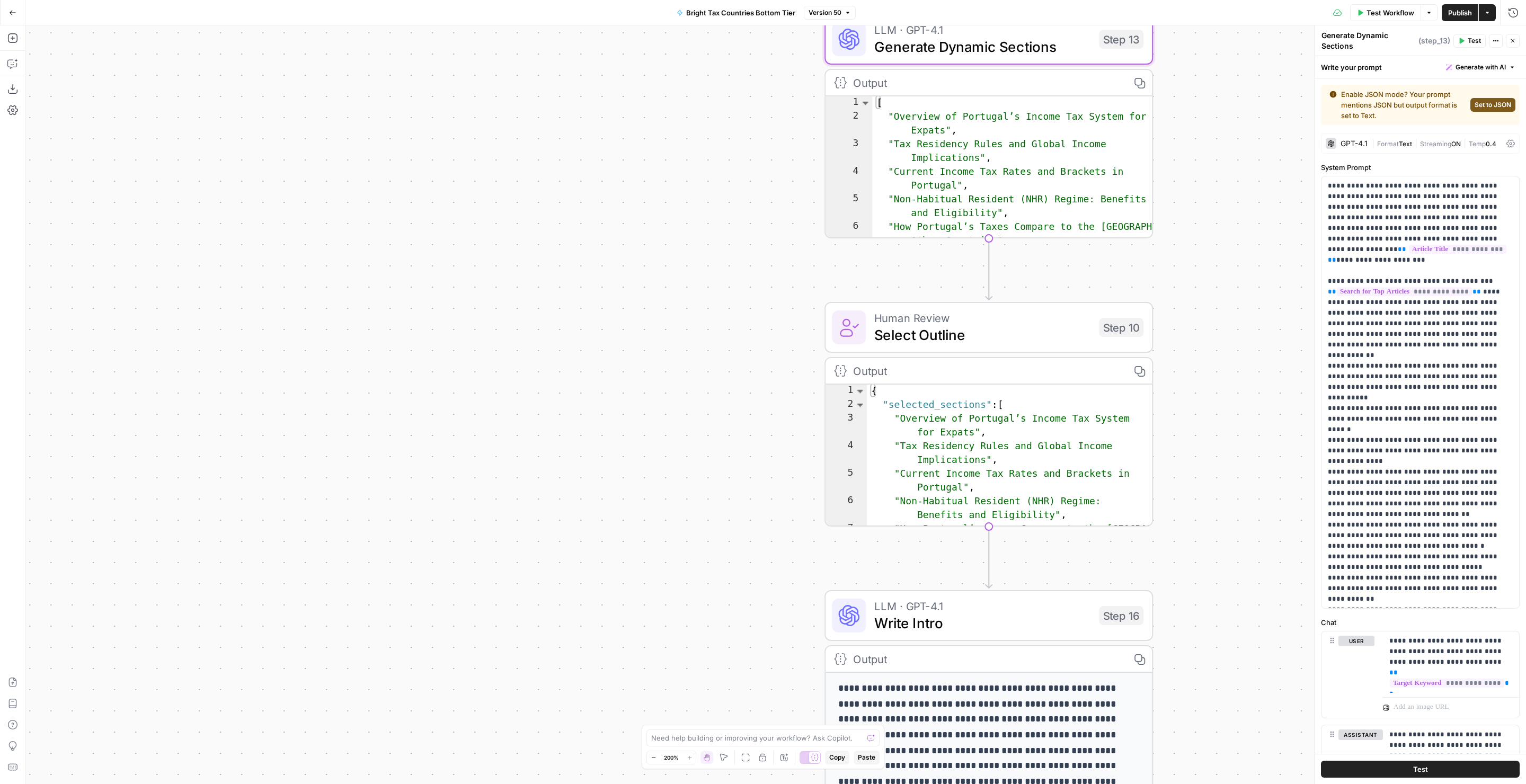
drag, startPoint x: 755, startPoint y: 510, endPoint x: 746, endPoint y: 207, distance: 303.1
click at [747, 206] on div "Workflow Set Inputs Inputs LLM · GPT-4.1 Generate Article Outlines Step 9 Outpu…" at bounding box center [776, 404] width 1501 height 758
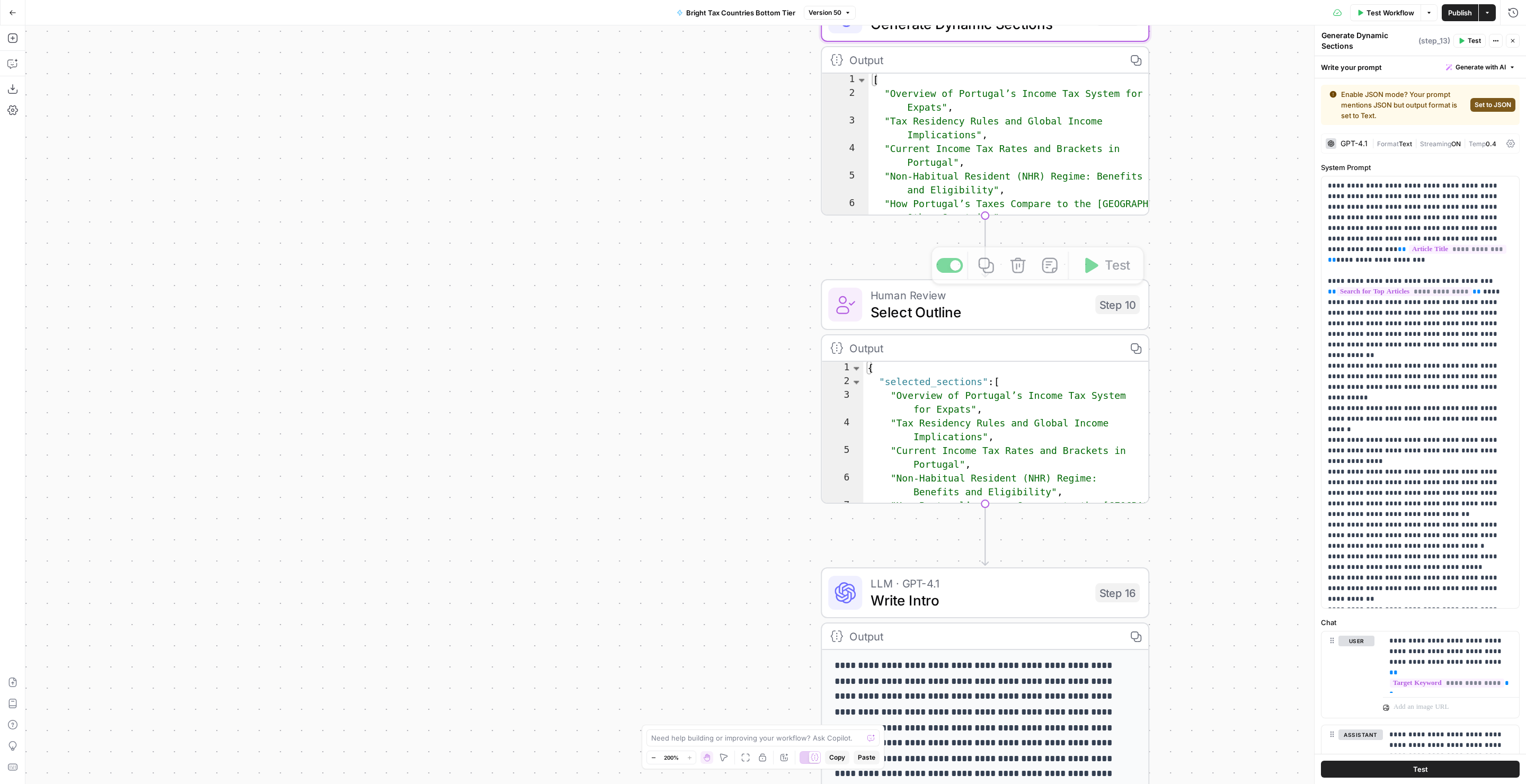
click at [912, 303] on span "Select Outline" at bounding box center [978, 312] width 216 height 21
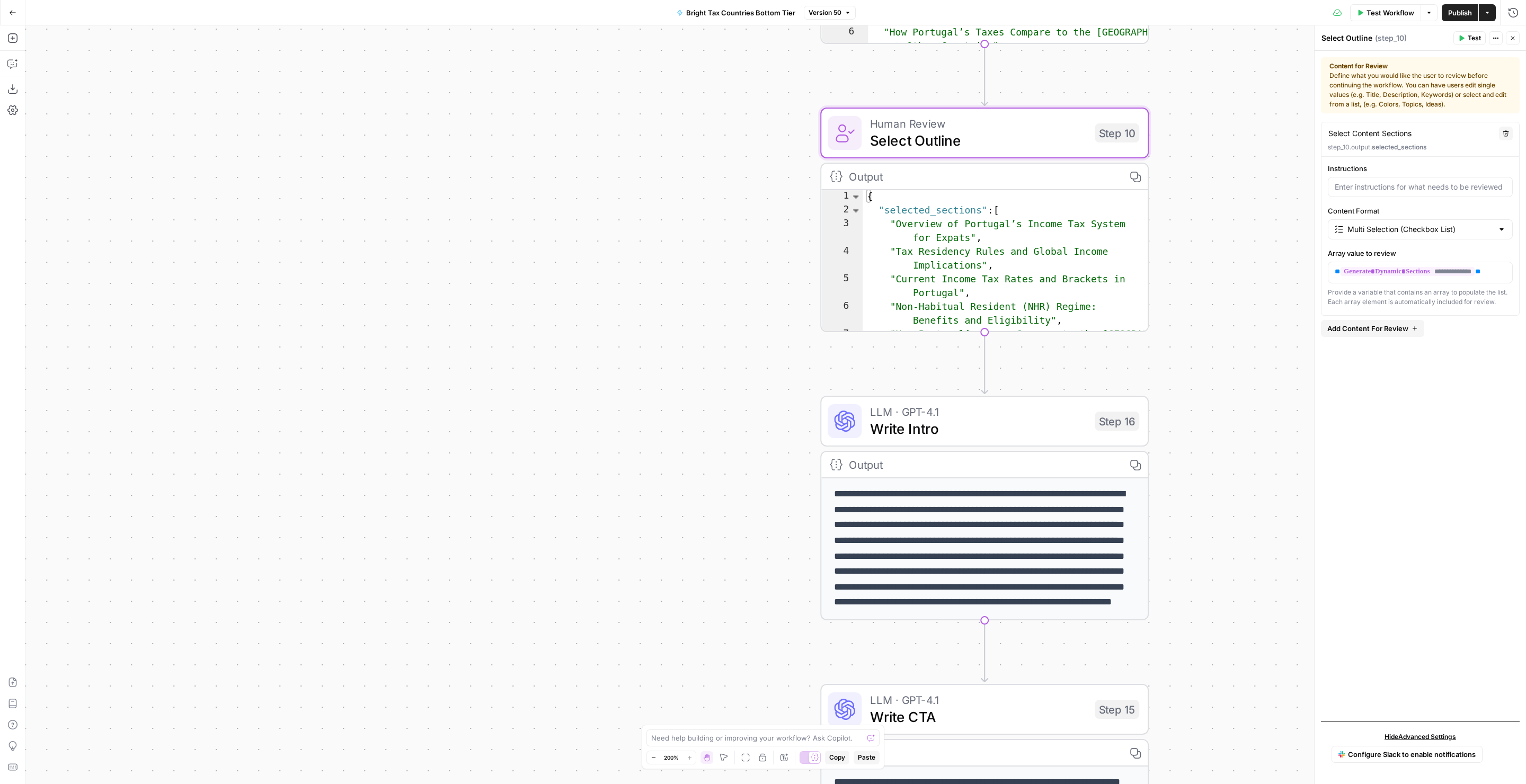
drag, startPoint x: 765, startPoint y: 518, endPoint x: 764, endPoint y: 347, distance: 171.0
click at [764, 347] on div "Workflow Set Inputs Inputs LLM · GPT-4.1 Generate Article Outlines Step 9 Outpu…" at bounding box center [776, 404] width 1501 height 758
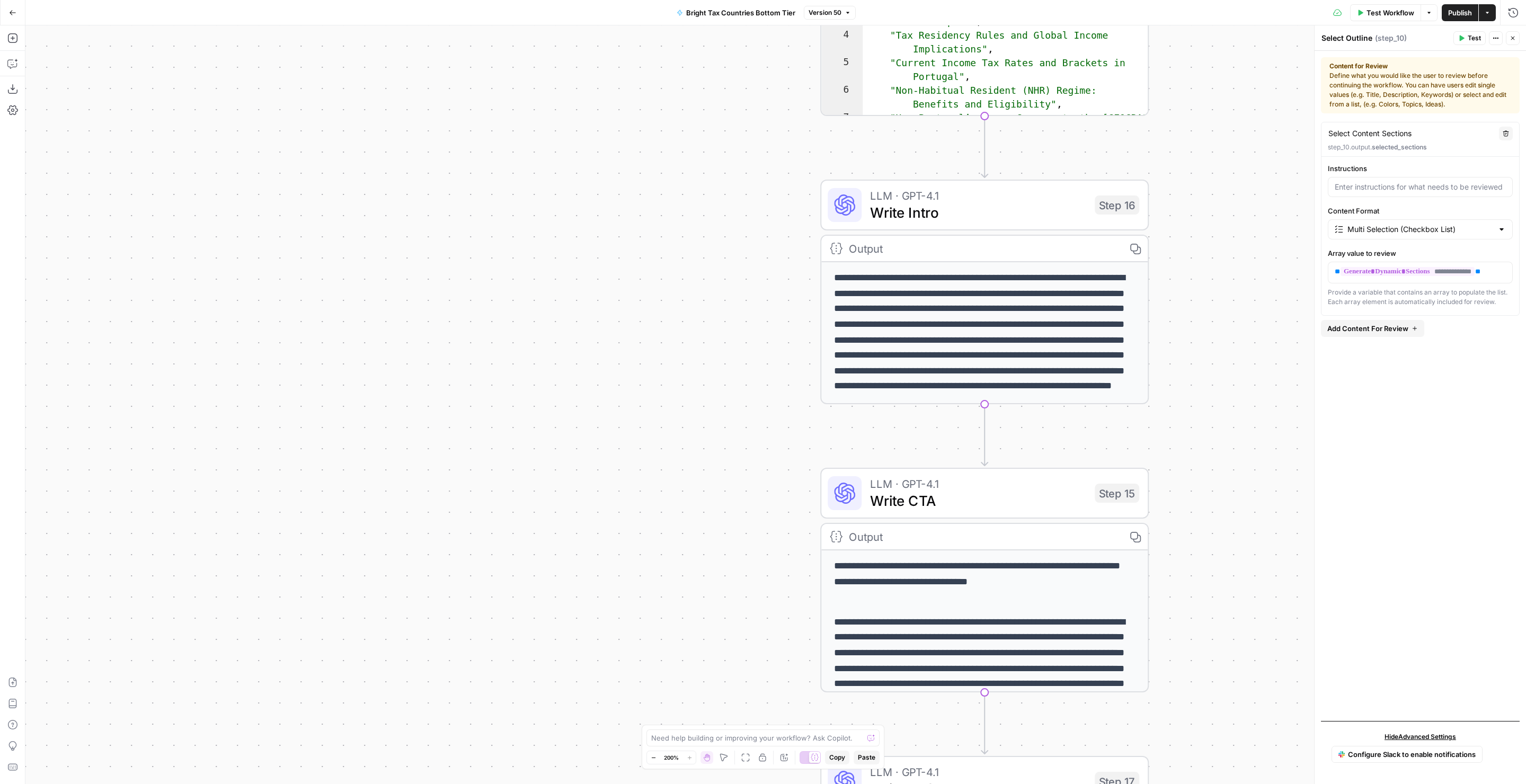
drag, startPoint x: 742, startPoint y: 529, endPoint x: 738, endPoint y: 188, distance: 341.0
click at [739, 188] on div "Workflow Set Inputs Inputs LLM · GPT-4.1 Generate Article Outlines Step 9 Outpu…" at bounding box center [776, 404] width 1501 height 758
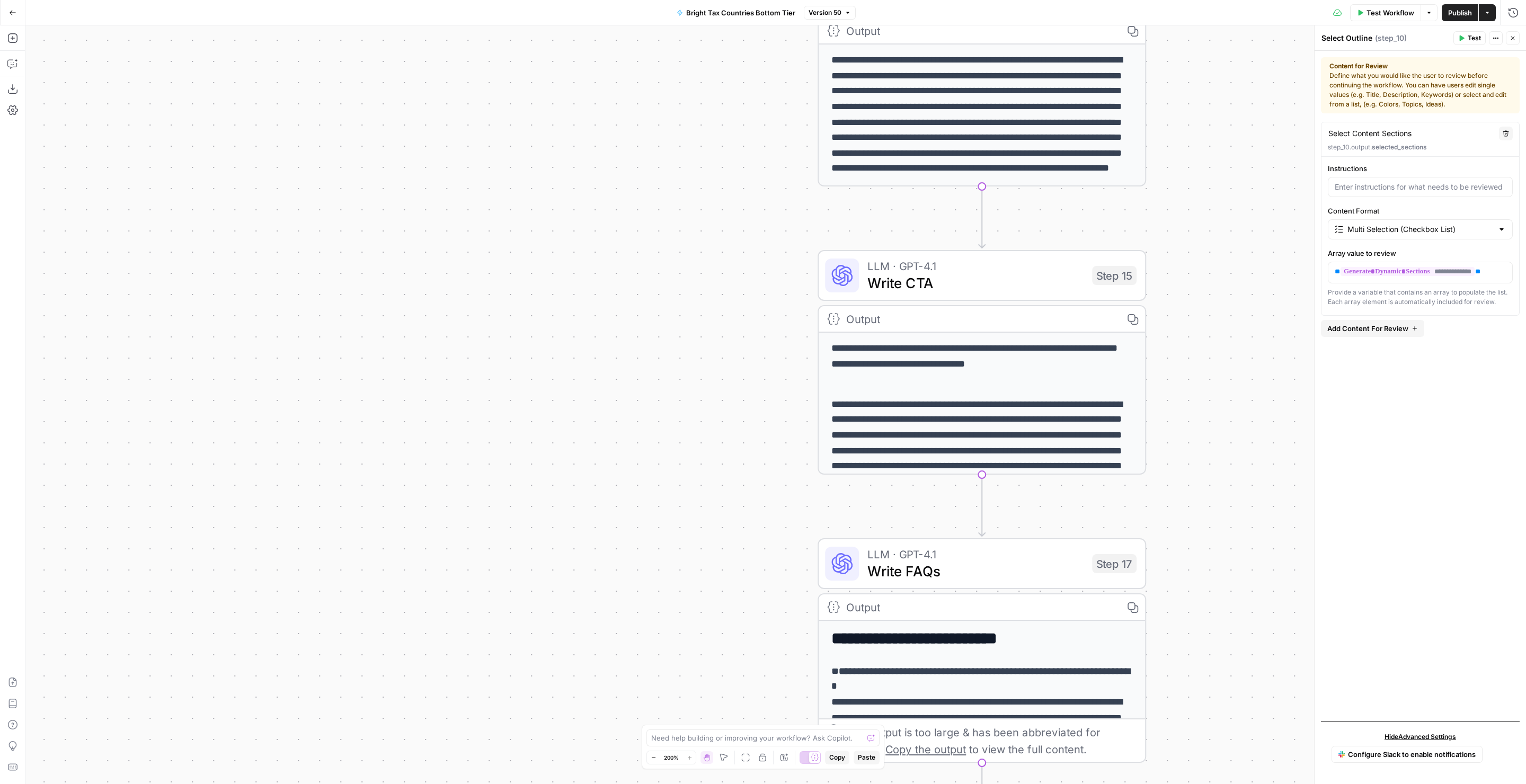
drag, startPoint x: 733, startPoint y: 479, endPoint x: 730, endPoint y: 388, distance: 91.0
click at [731, 387] on div "Workflow Set Inputs Inputs LLM · GPT-4.1 Generate Article Outlines Step 9 Outpu…" at bounding box center [776, 404] width 1501 height 758
click at [935, 293] on span "Write CTA" at bounding box center [973, 284] width 216 height 21
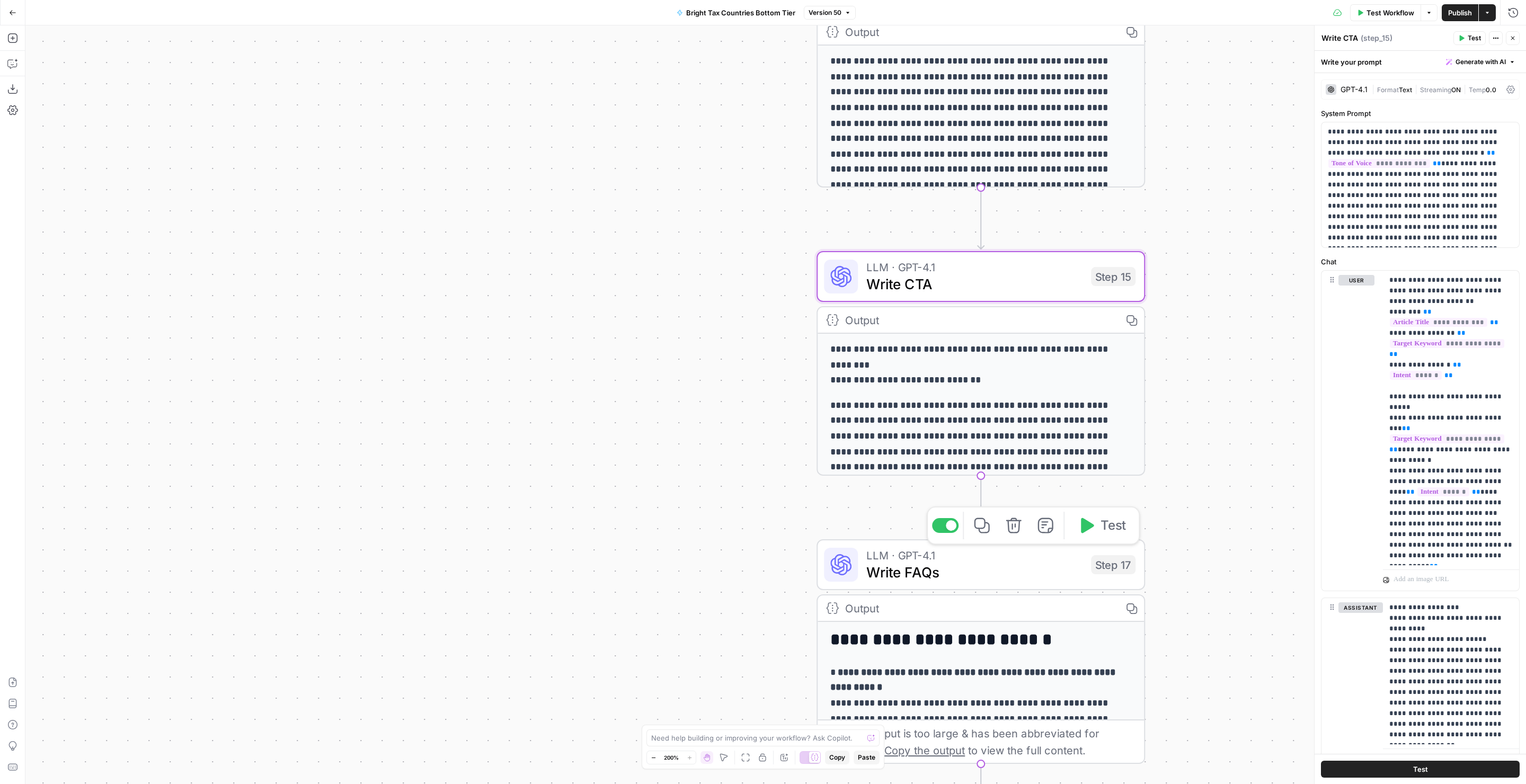
click at [908, 566] on span "Write FAQs" at bounding box center [973, 572] width 216 height 21
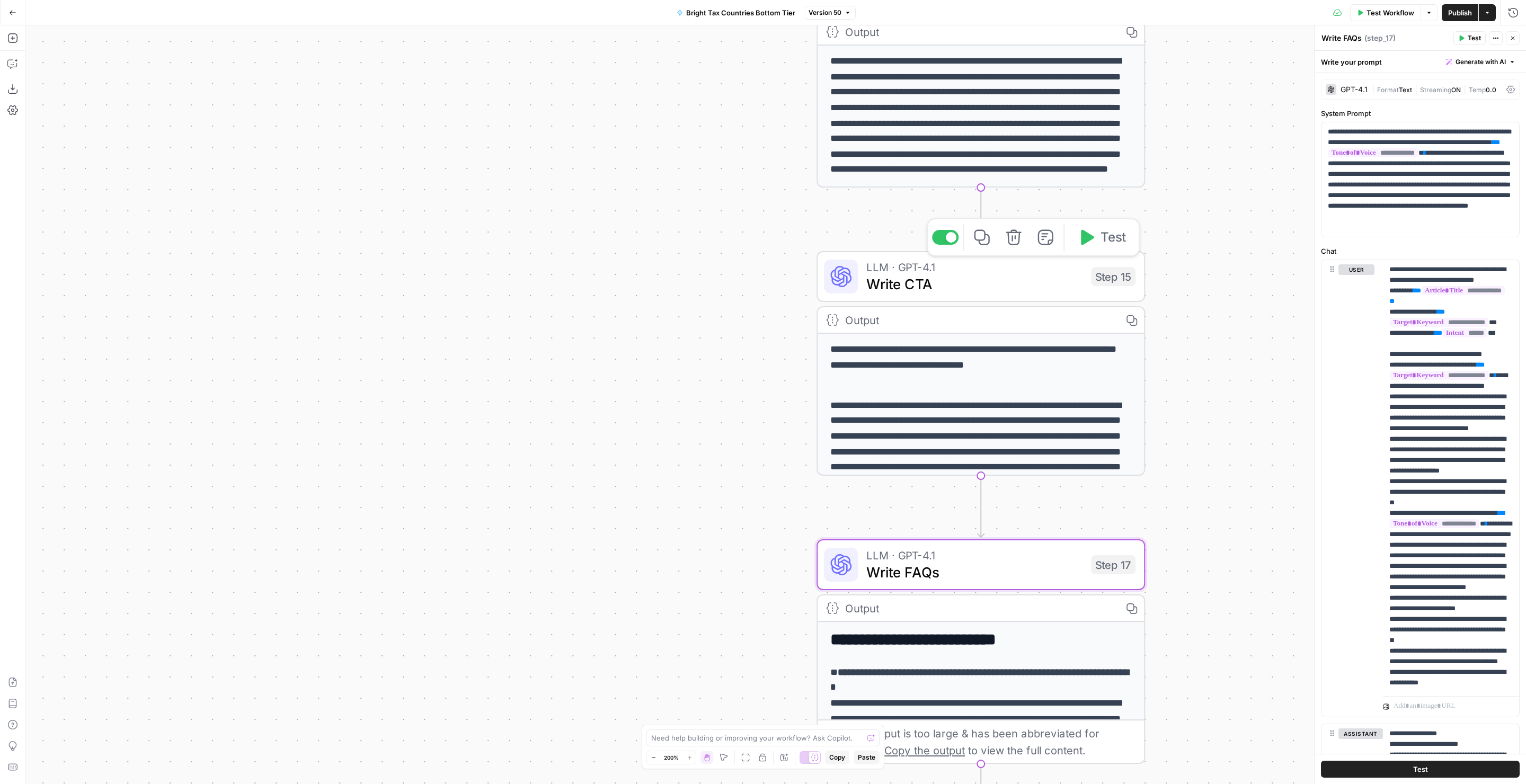
click at [935, 284] on span "Write CTA" at bounding box center [973, 284] width 216 height 21
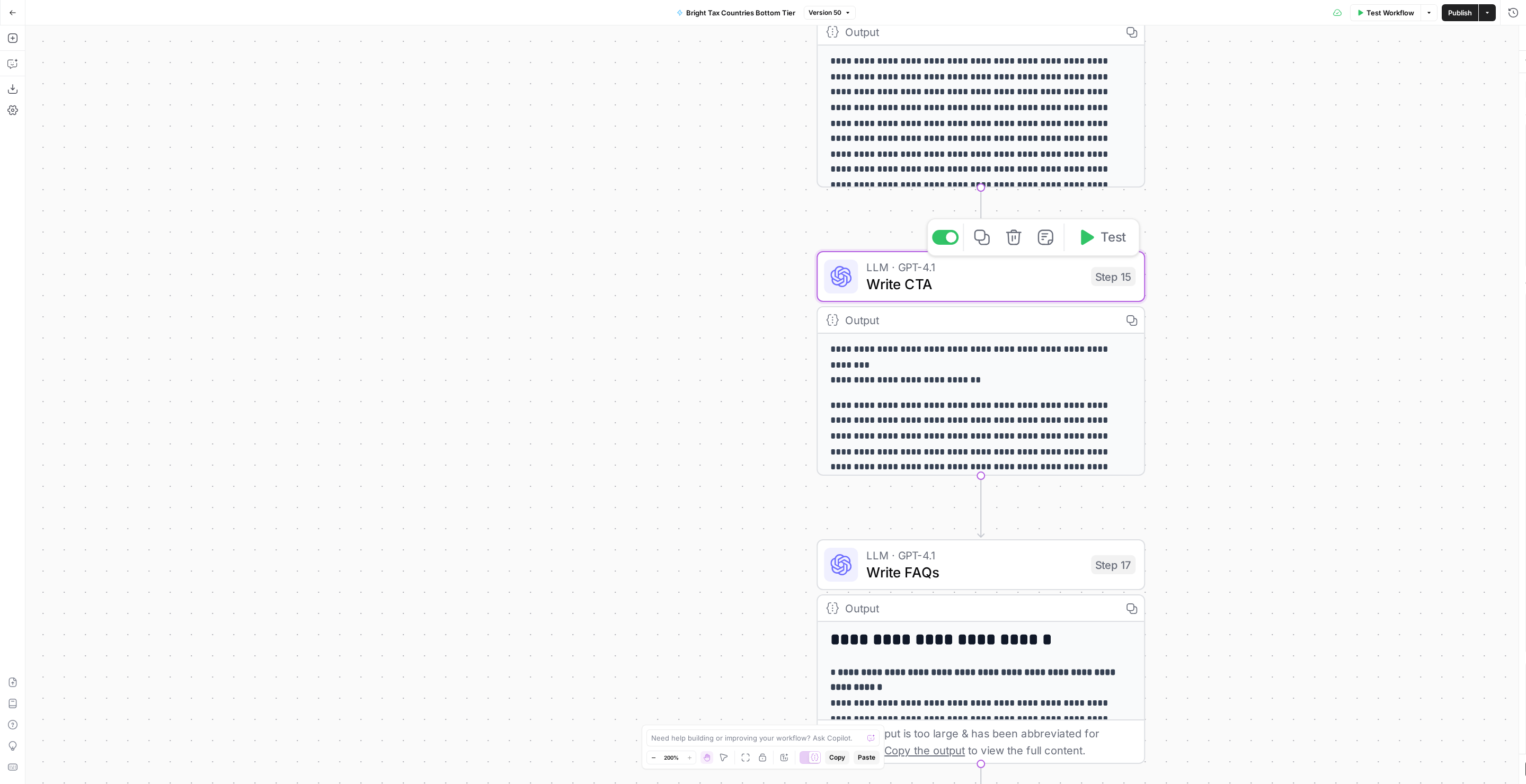
type textarea "Write CTA"
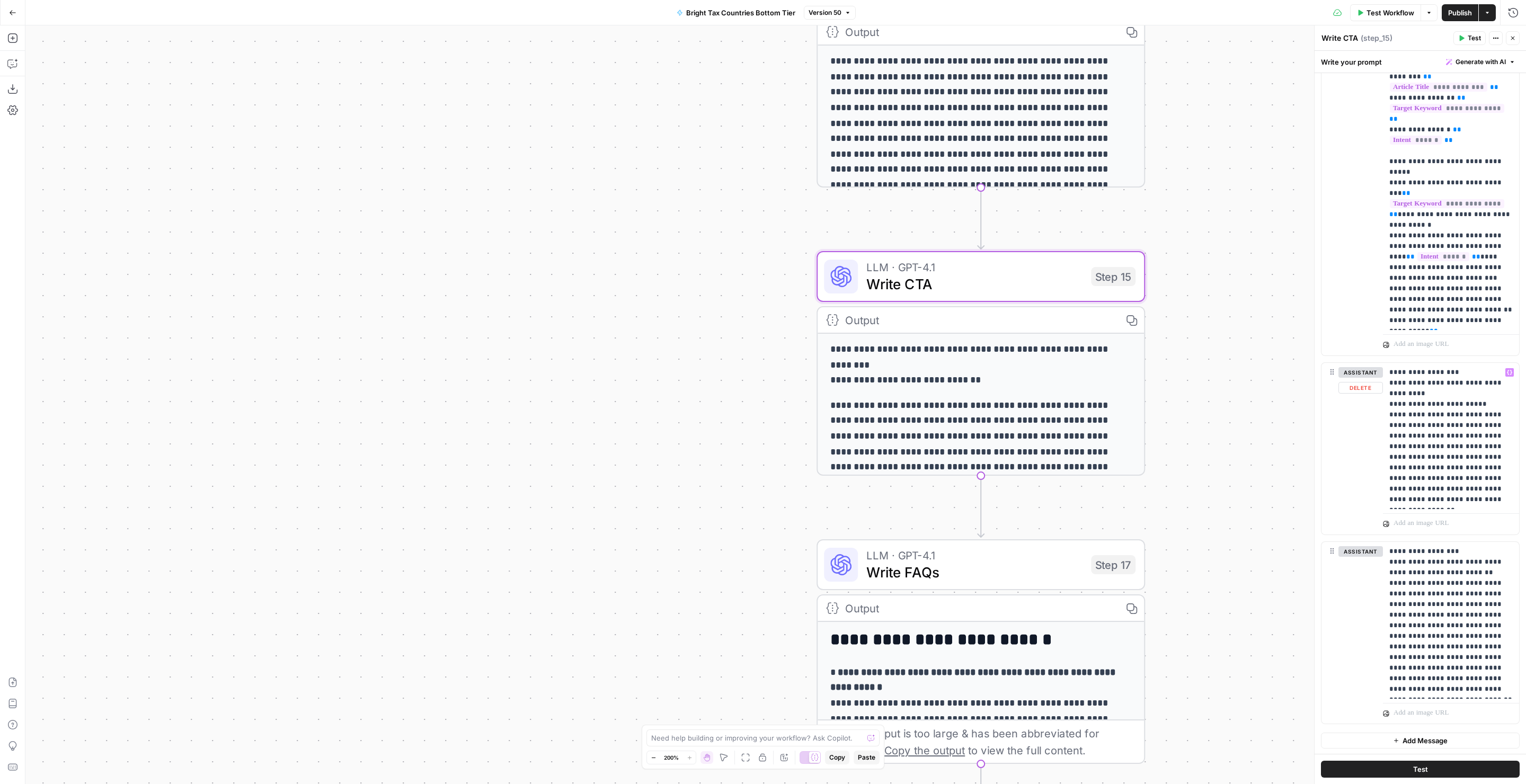
scroll to position [236, 0]
click at [968, 567] on span "Write FAQs" at bounding box center [973, 572] width 216 height 21
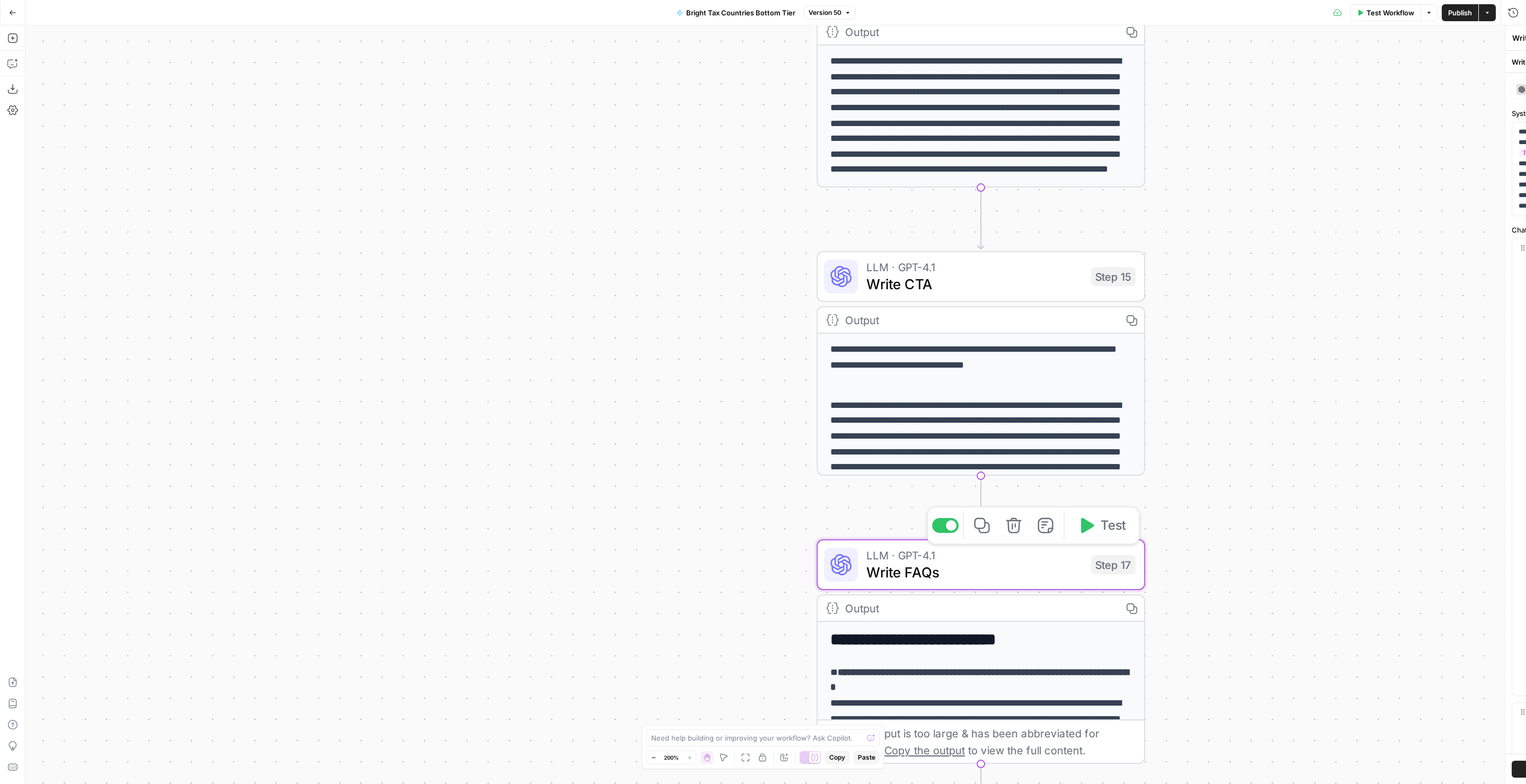
type textarea "Write FAQs"
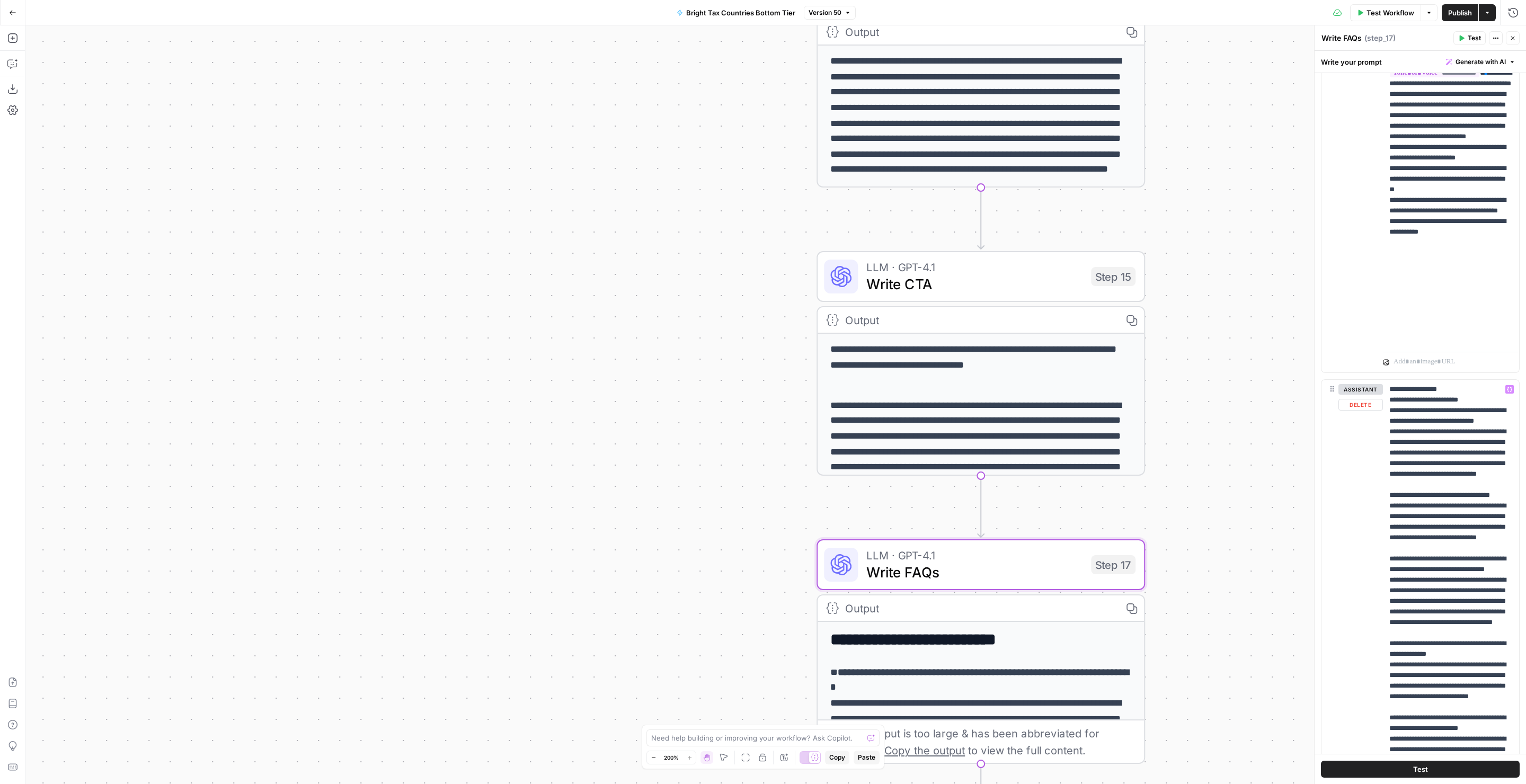
scroll to position [64, 0]
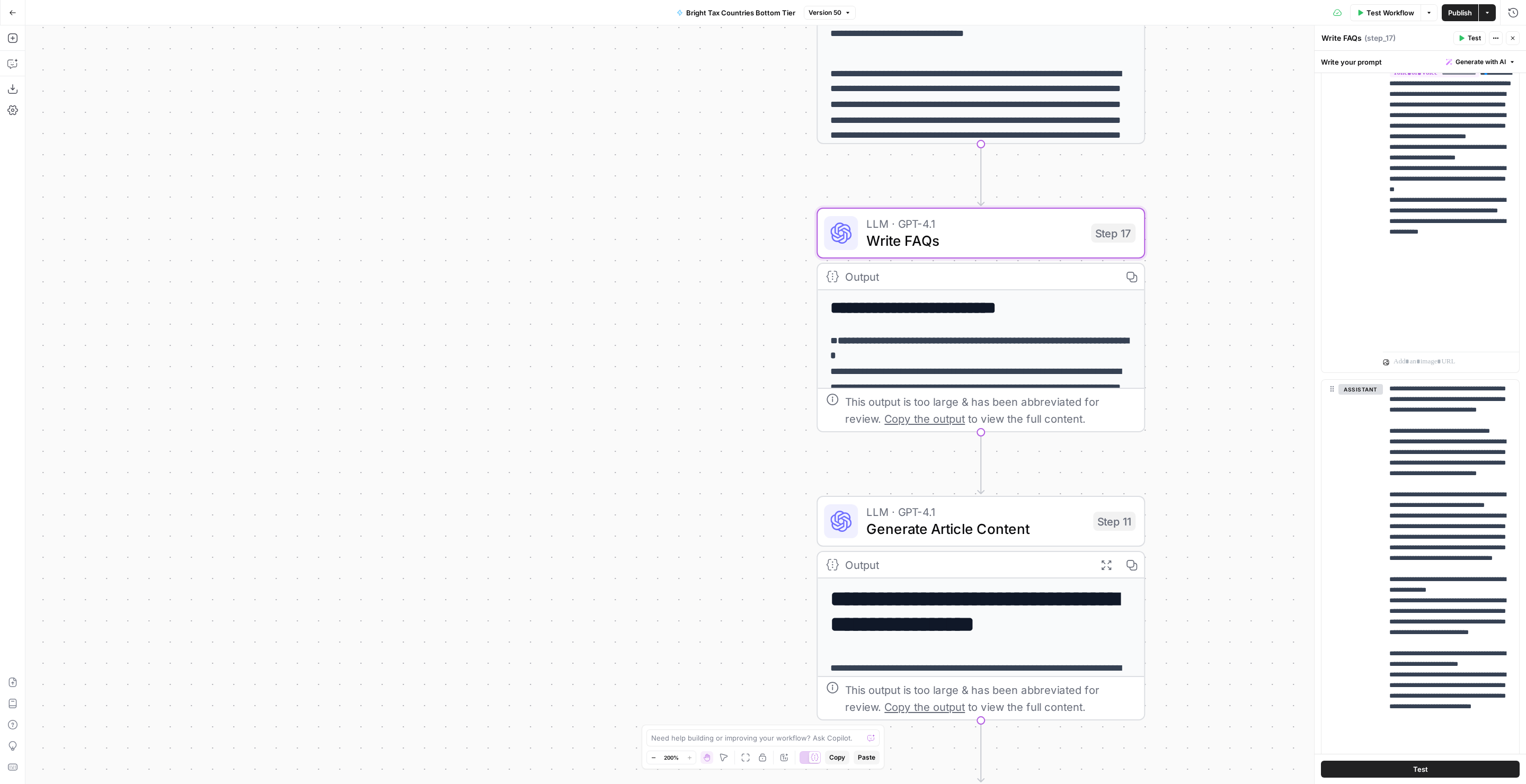
drag, startPoint x: 1197, startPoint y: 472, endPoint x: 1196, endPoint y: 141, distance: 331.0
click at [1196, 140] on div "Workflow Set Inputs Inputs LLM · GPT-4.1 Generate Article Outlines Step 9 Outpu…" at bounding box center [776, 404] width 1501 height 758
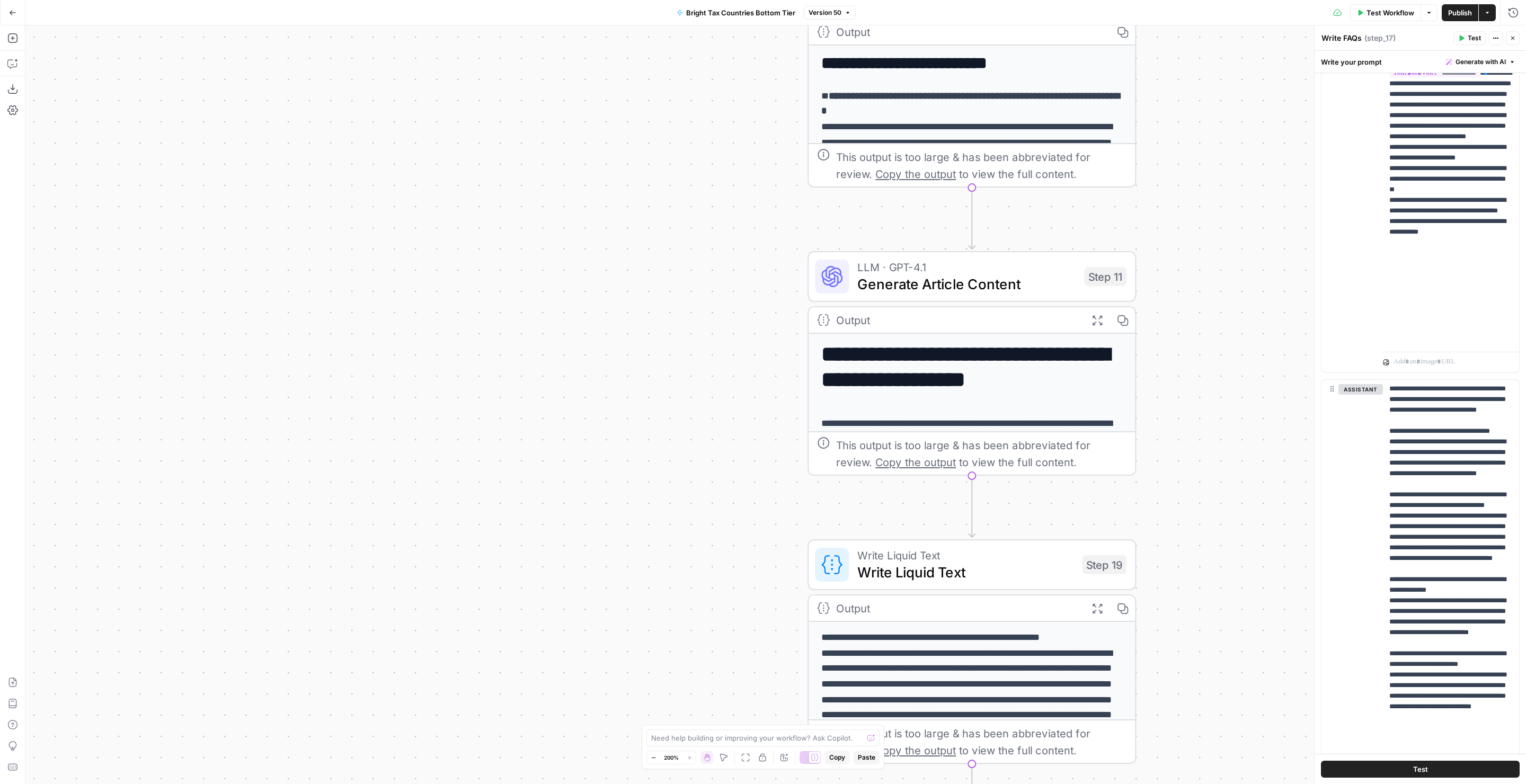
drag, startPoint x: 1224, startPoint y: 558, endPoint x: 1215, endPoint y: 313, distance: 245.2
click at [1215, 313] on div "Workflow Set Inputs Inputs LLM · GPT-4.1 Generate Article Outlines Step 9 Outpu…" at bounding box center [776, 404] width 1501 height 758
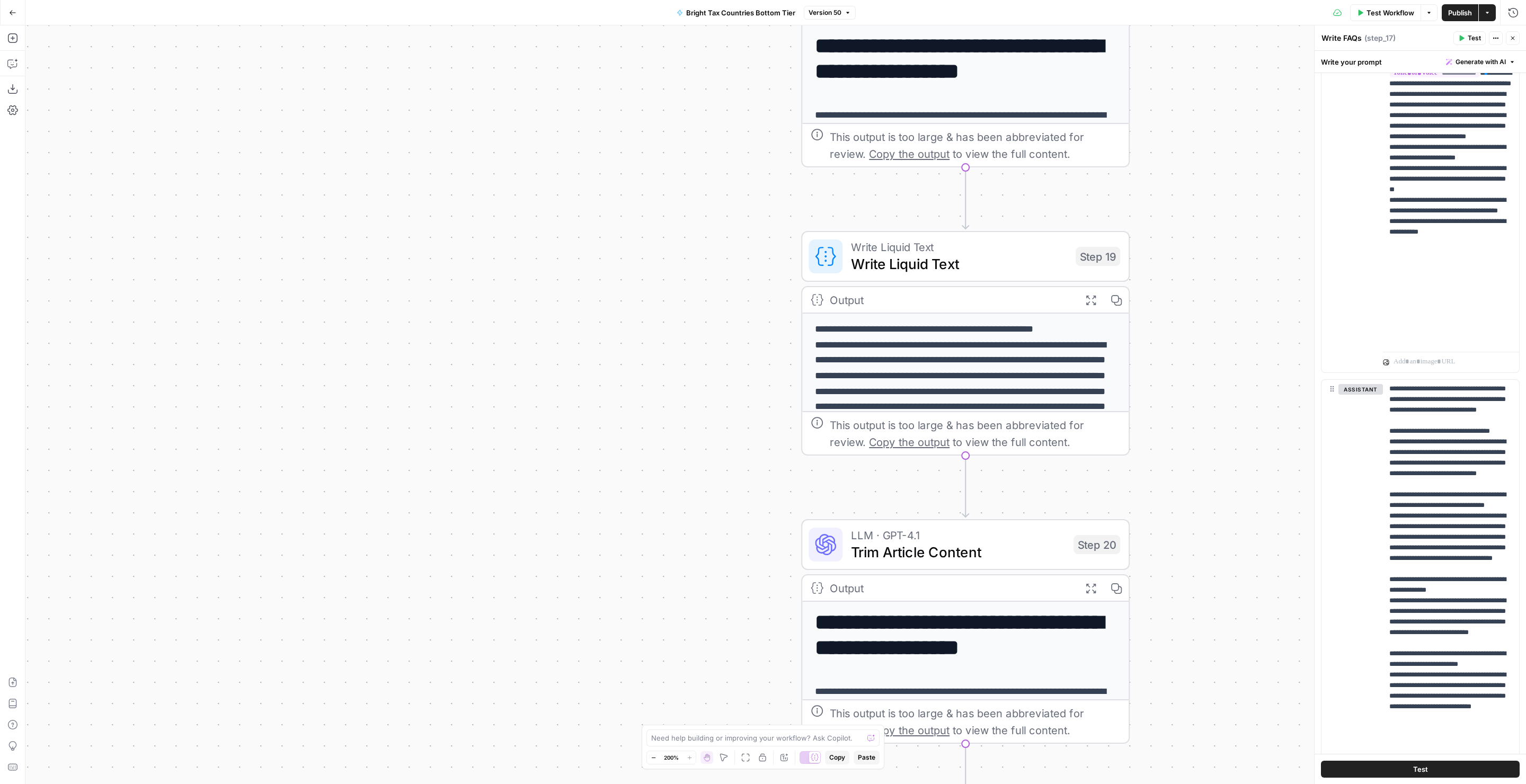
drag, startPoint x: 1224, startPoint y: 550, endPoint x: 1219, endPoint y: 242, distance: 308.0
click at [1219, 242] on div "Workflow Set Inputs Inputs LLM · GPT-4.1 Generate Article Outlines Step 9 Outpu…" at bounding box center [776, 404] width 1501 height 758
click at [950, 262] on span "Write Liquid Text" at bounding box center [958, 265] width 216 height 21
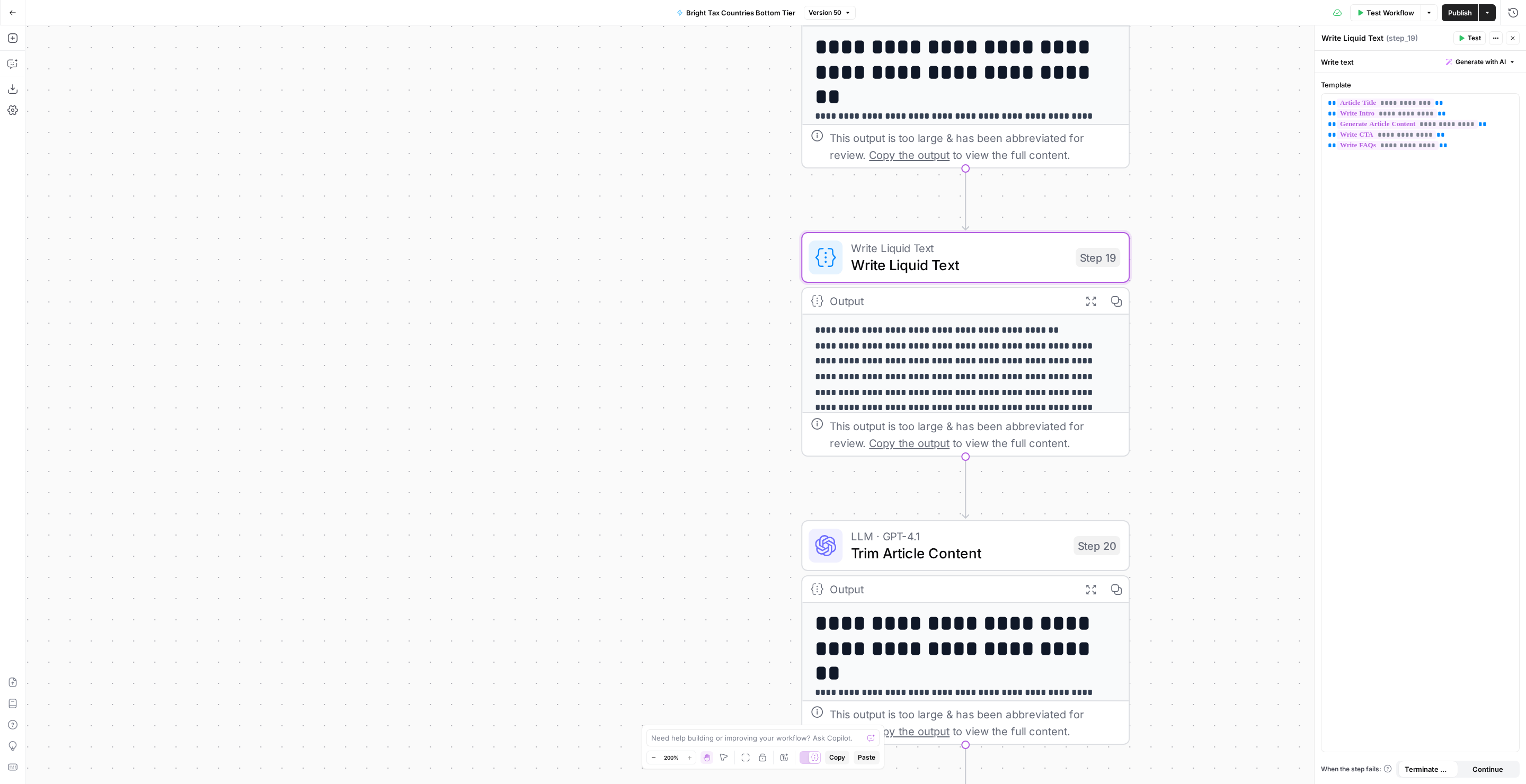
click at [1186, 325] on div "Workflow Set Inputs Inputs LLM · GPT-4.1 Generate Article Outlines Step 9 Outpu…" at bounding box center [776, 404] width 1501 height 758
click at [912, 558] on span "Trim Article Content" at bounding box center [957, 553] width 214 height 21
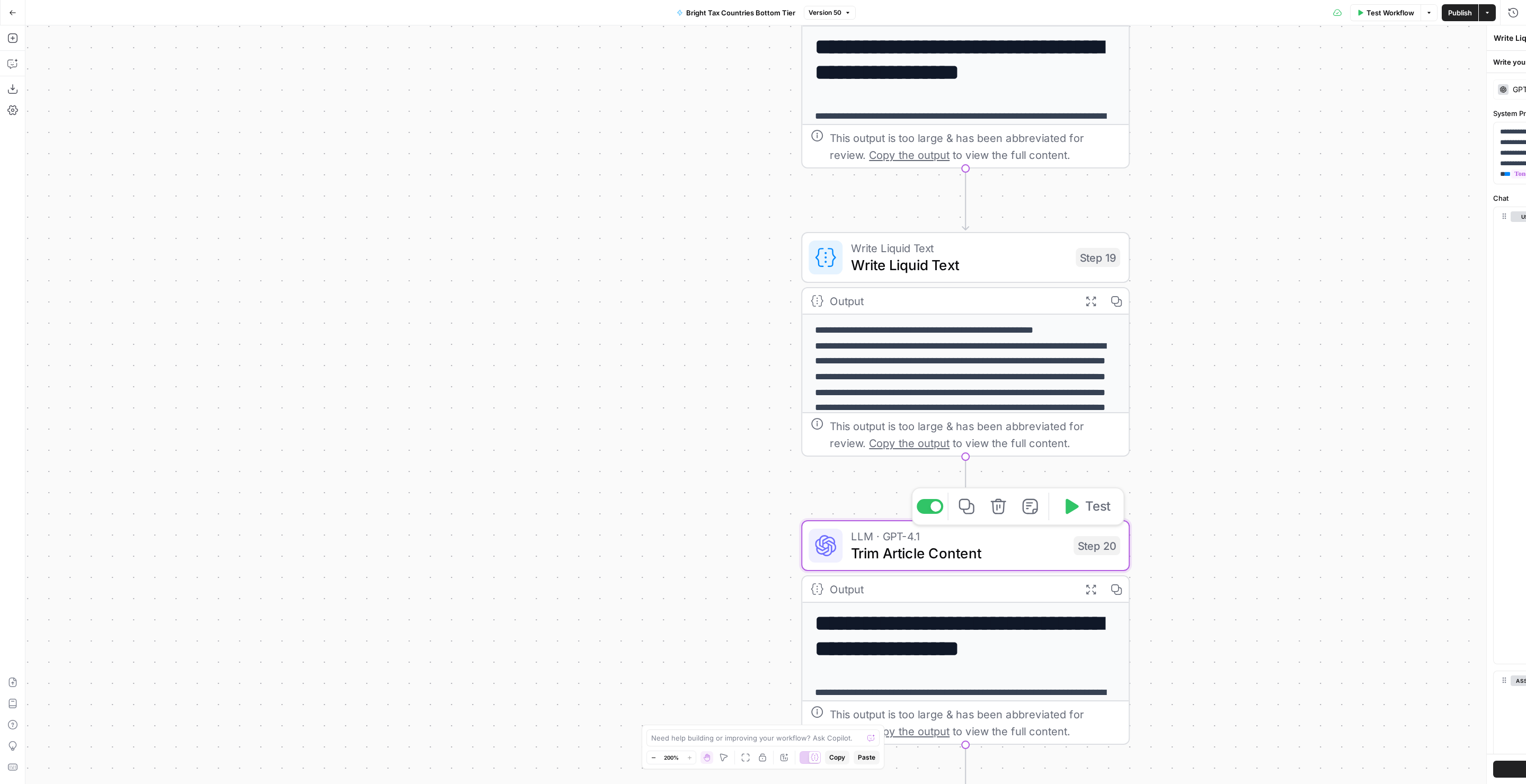
type textarea "Trim Article Content"
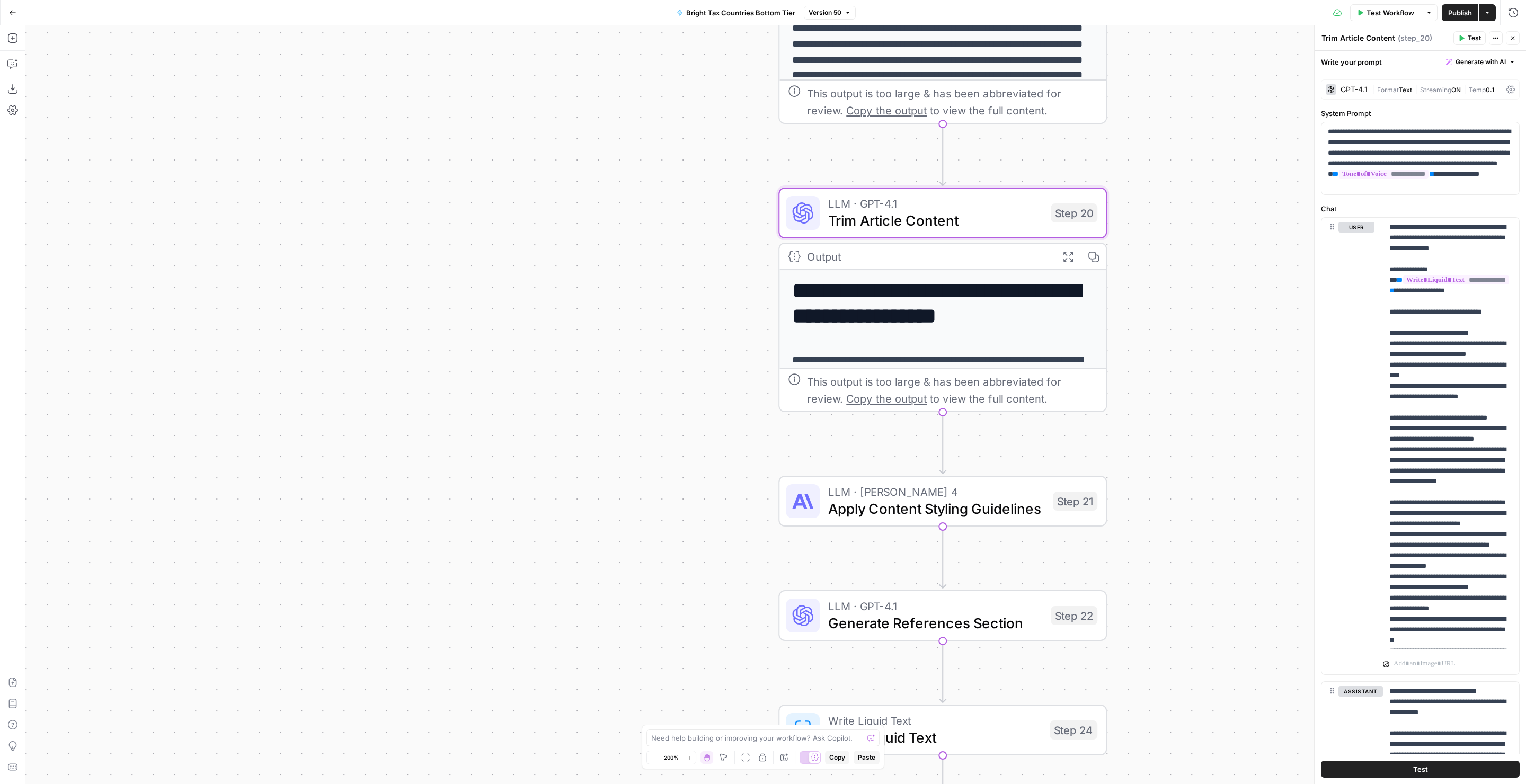
drag, startPoint x: 1230, startPoint y: 635, endPoint x: 1207, endPoint y: 298, distance: 337.8
click at [1207, 298] on div "Workflow Set Inputs Inputs LLM · GPT-4.1 Generate Article Outlines Step 9 Outpu…" at bounding box center [776, 404] width 1501 height 758
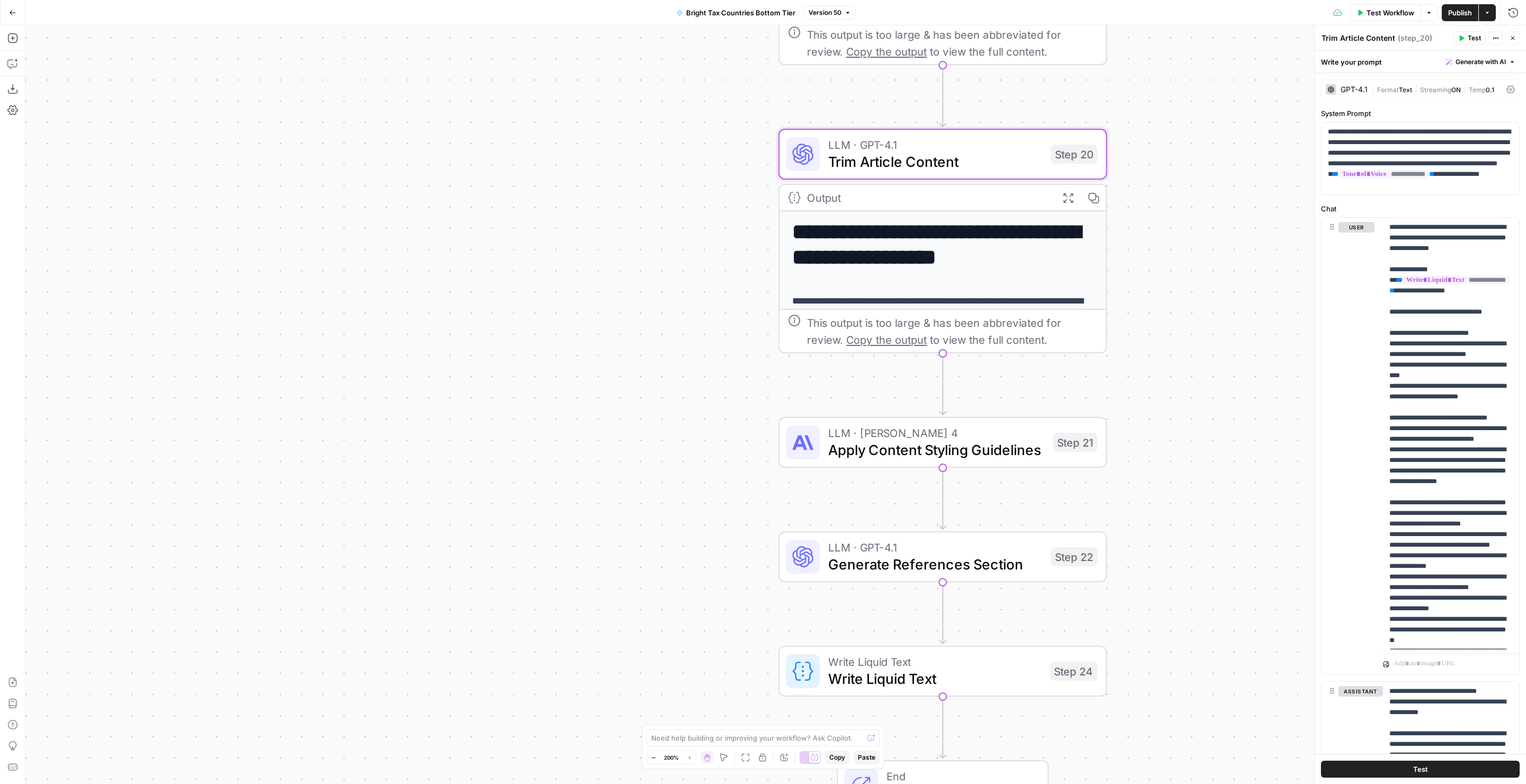
drag, startPoint x: 1199, startPoint y: 583, endPoint x: 1198, endPoint y: 373, distance: 210.0
click at [1198, 373] on div "Workflow Set Inputs Inputs LLM · GPT-4.1 Generate Article Outlines Step 9 Outpu…" at bounding box center [776, 404] width 1501 height 758
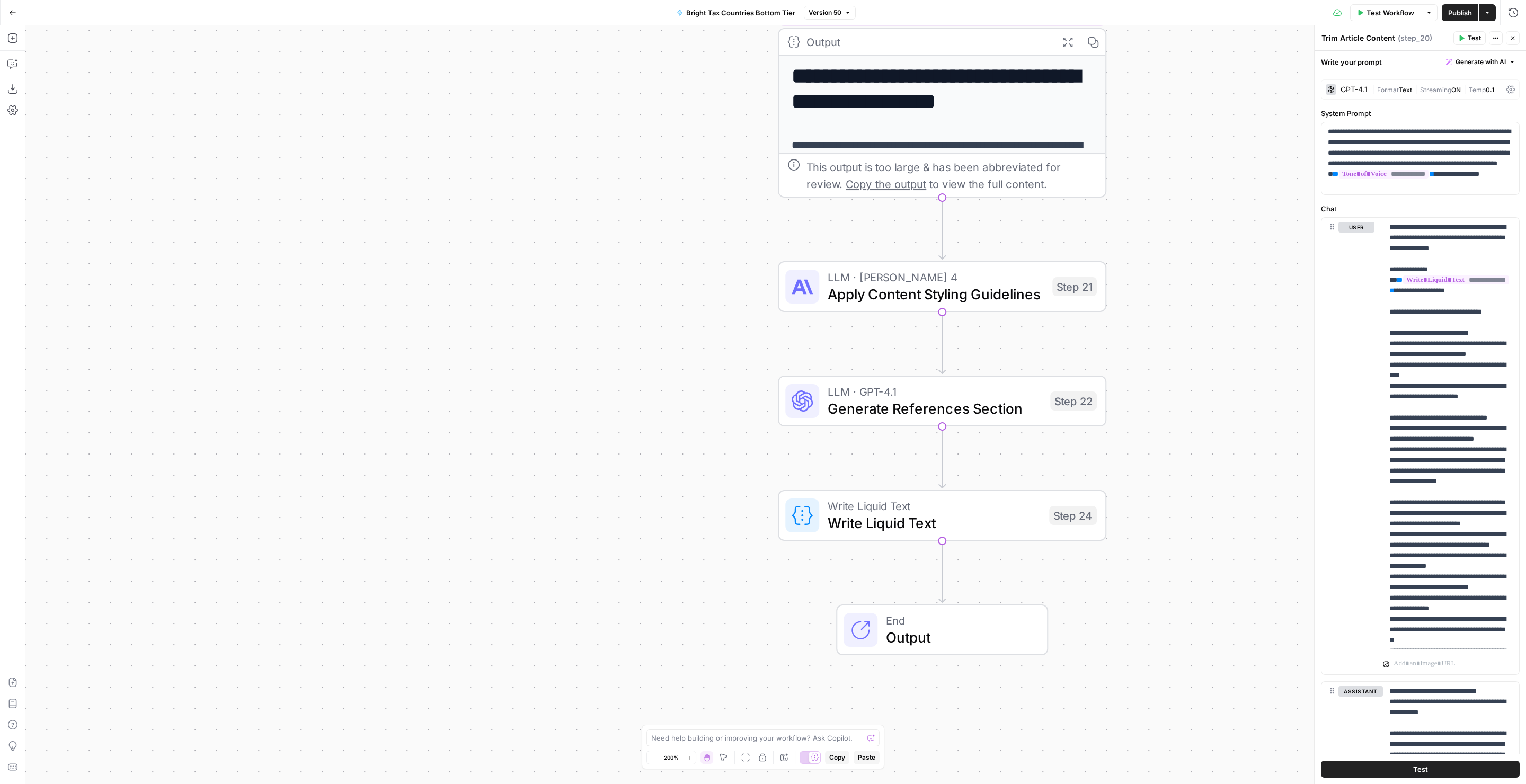
click at [976, 298] on span "Apply Content Styling Guidelines" at bounding box center [935, 294] width 216 height 21
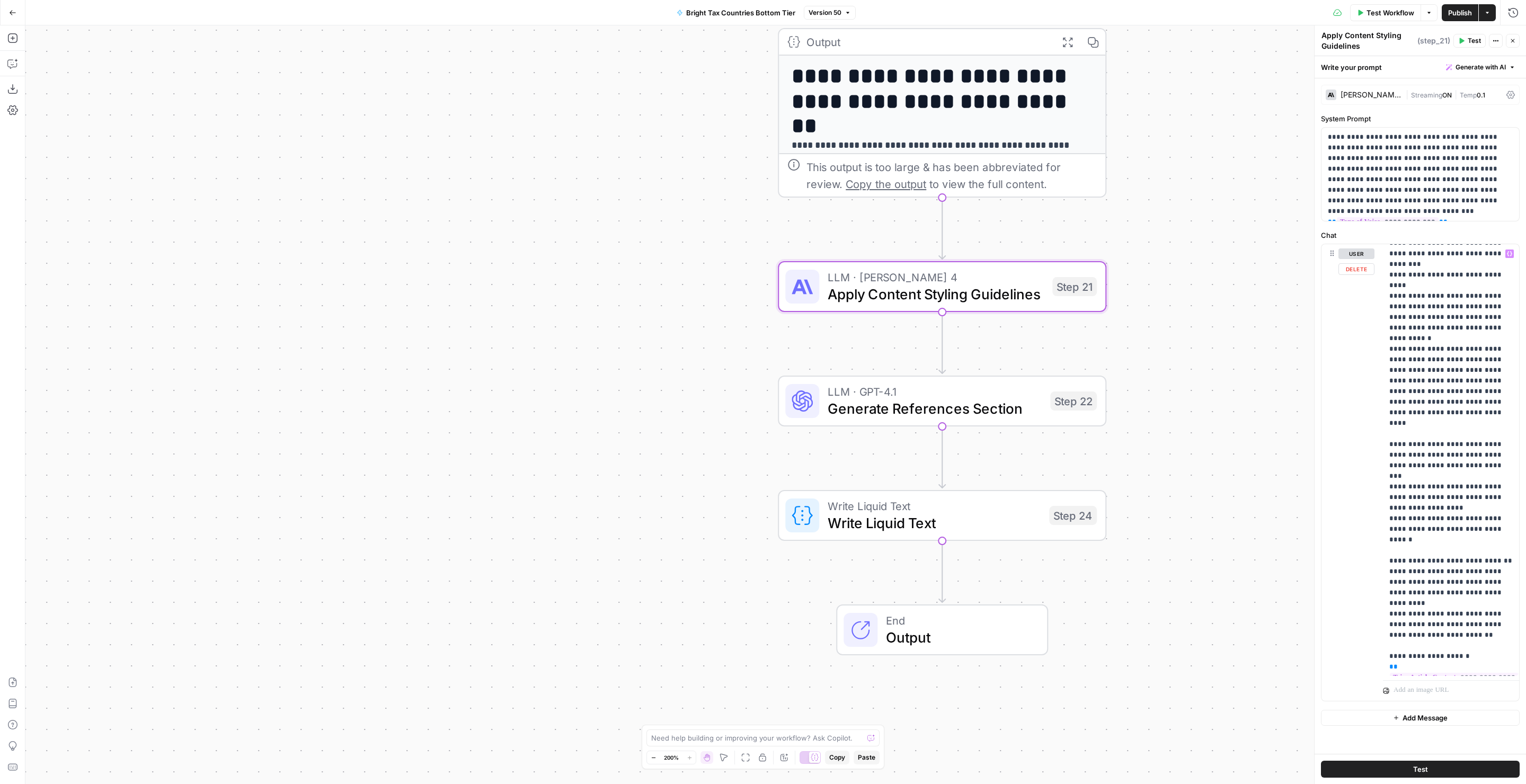
scroll to position [720, 0]
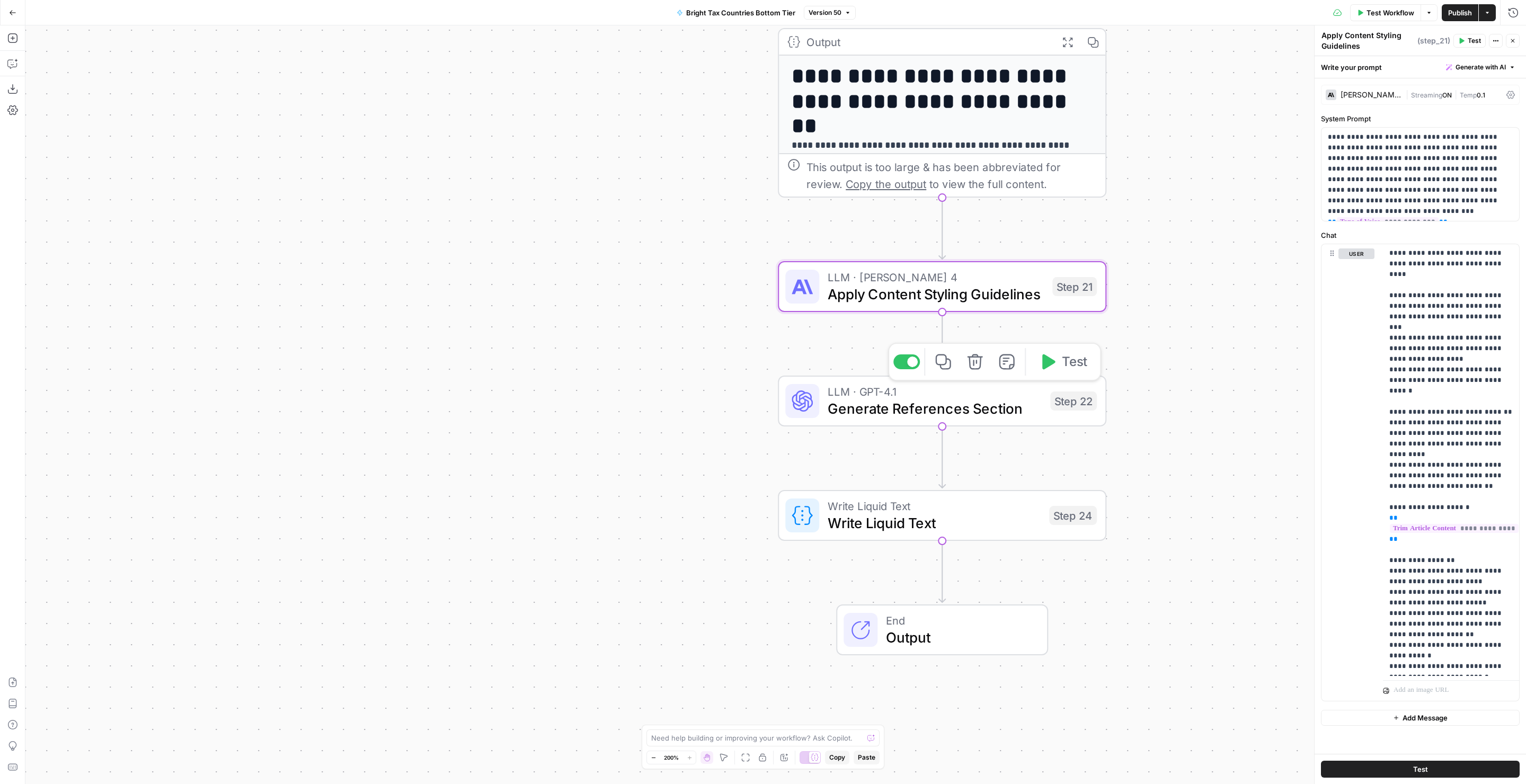
click at [898, 411] on span "Generate References Section" at bounding box center [934, 408] width 214 height 21
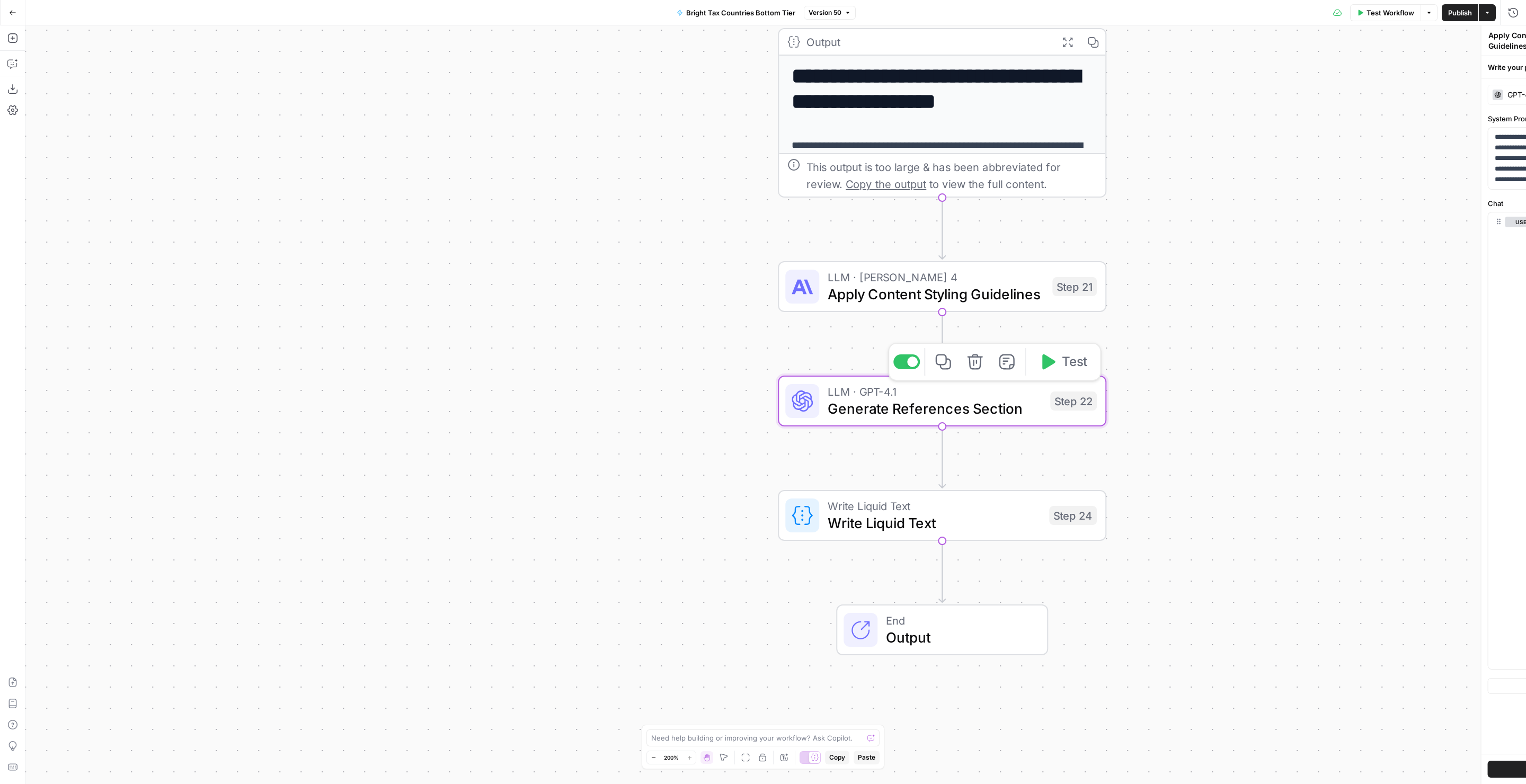
type textarea "Generate References Section"
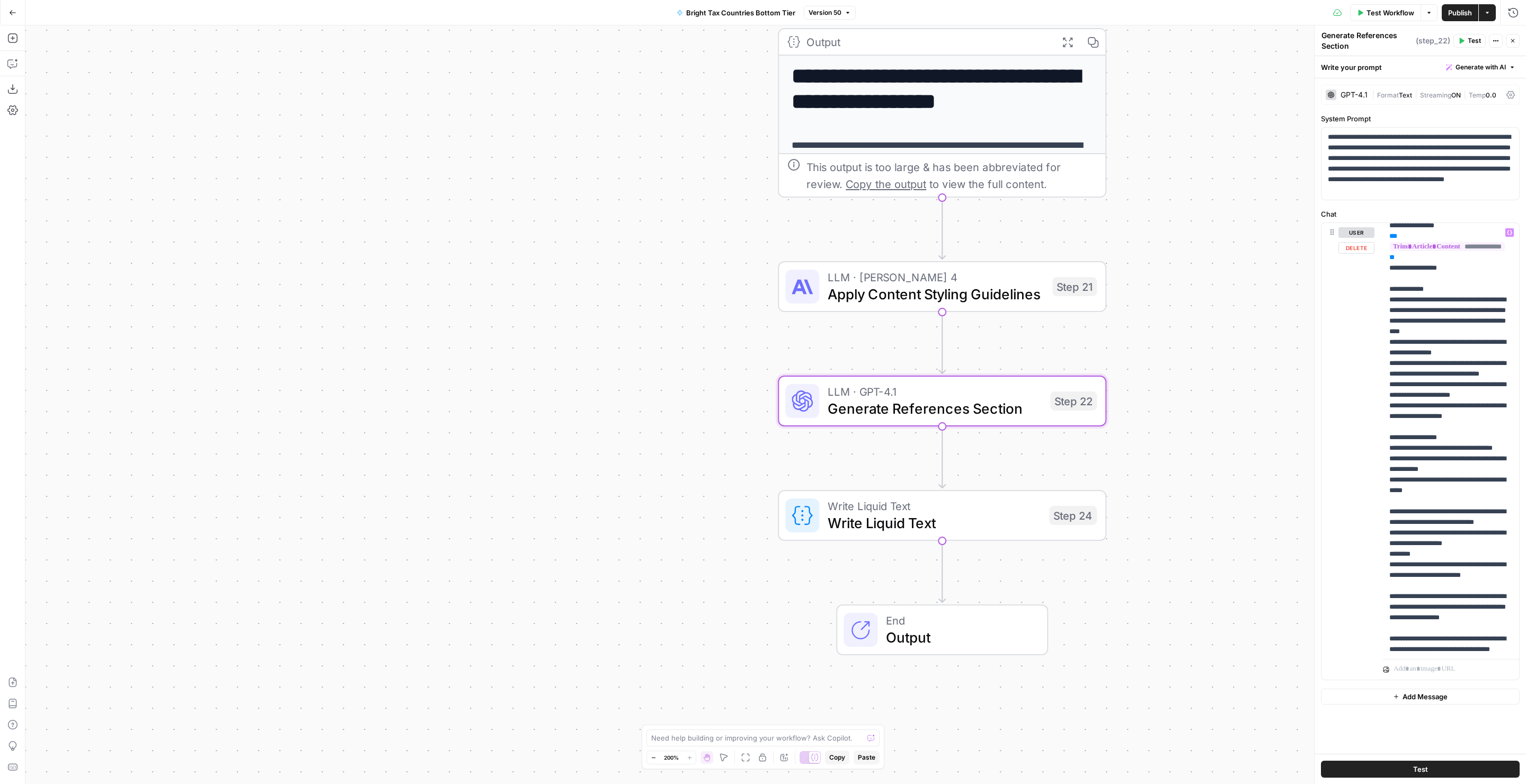
scroll to position [48, 0]
click at [964, 527] on span "Write Liquid Text" at bounding box center [934, 523] width 213 height 21
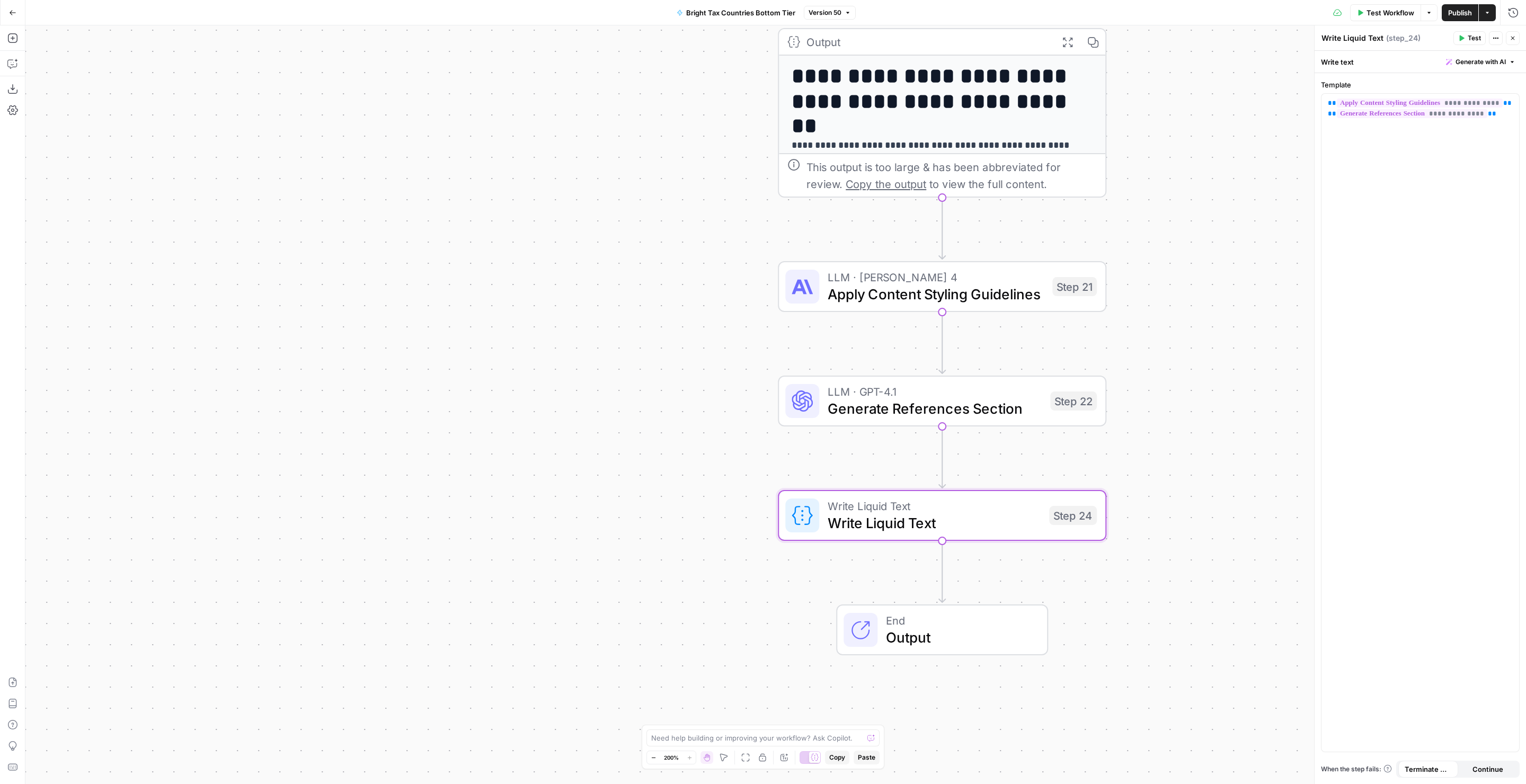
click at [909, 620] on span "End" at bounding box center [957, 619] width 144 height 17
